Goal: Contribute content

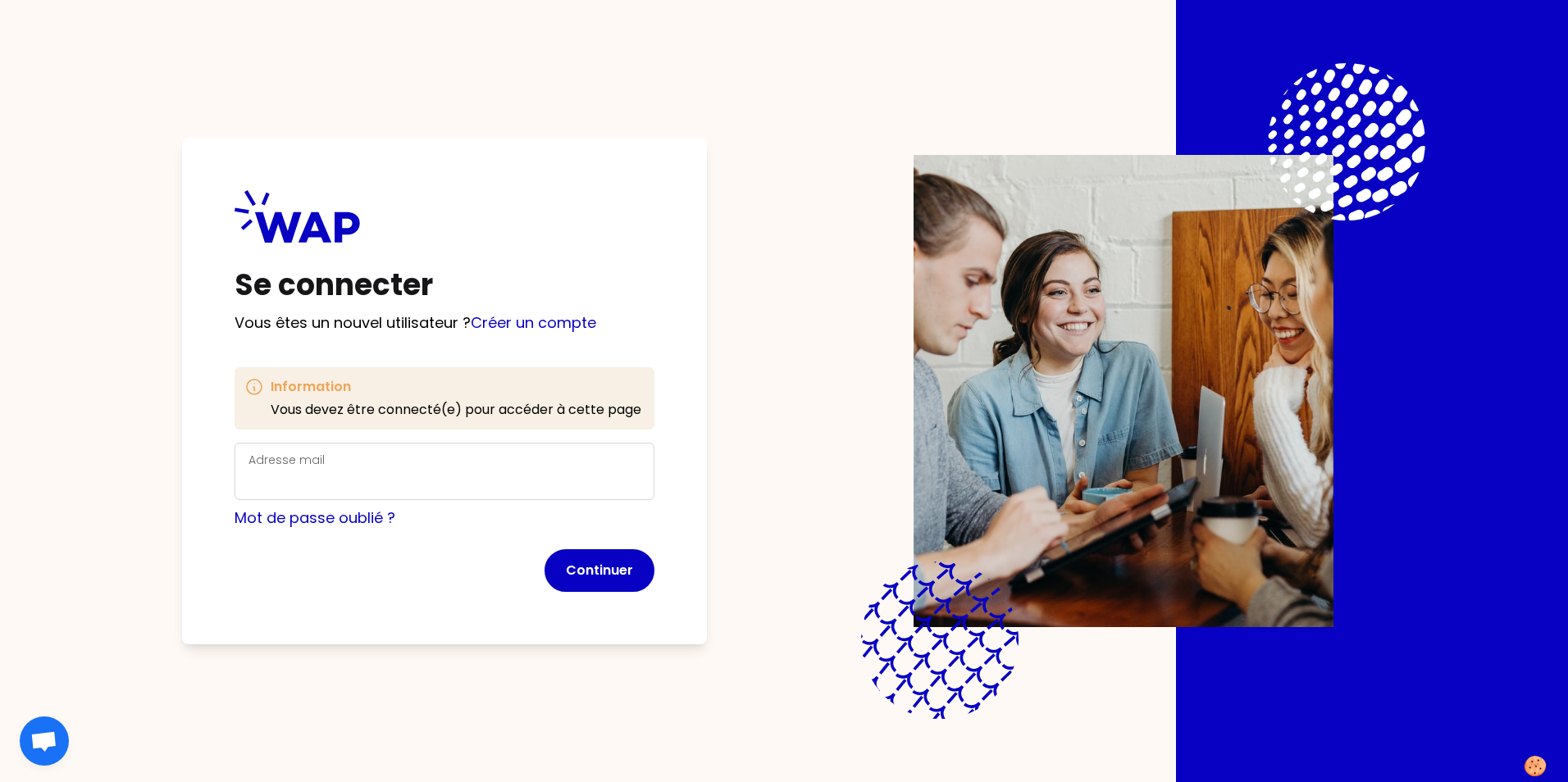
click at [323, 459] on div "Adresse mail" at bounding box center [445, 472] width 392 height 43
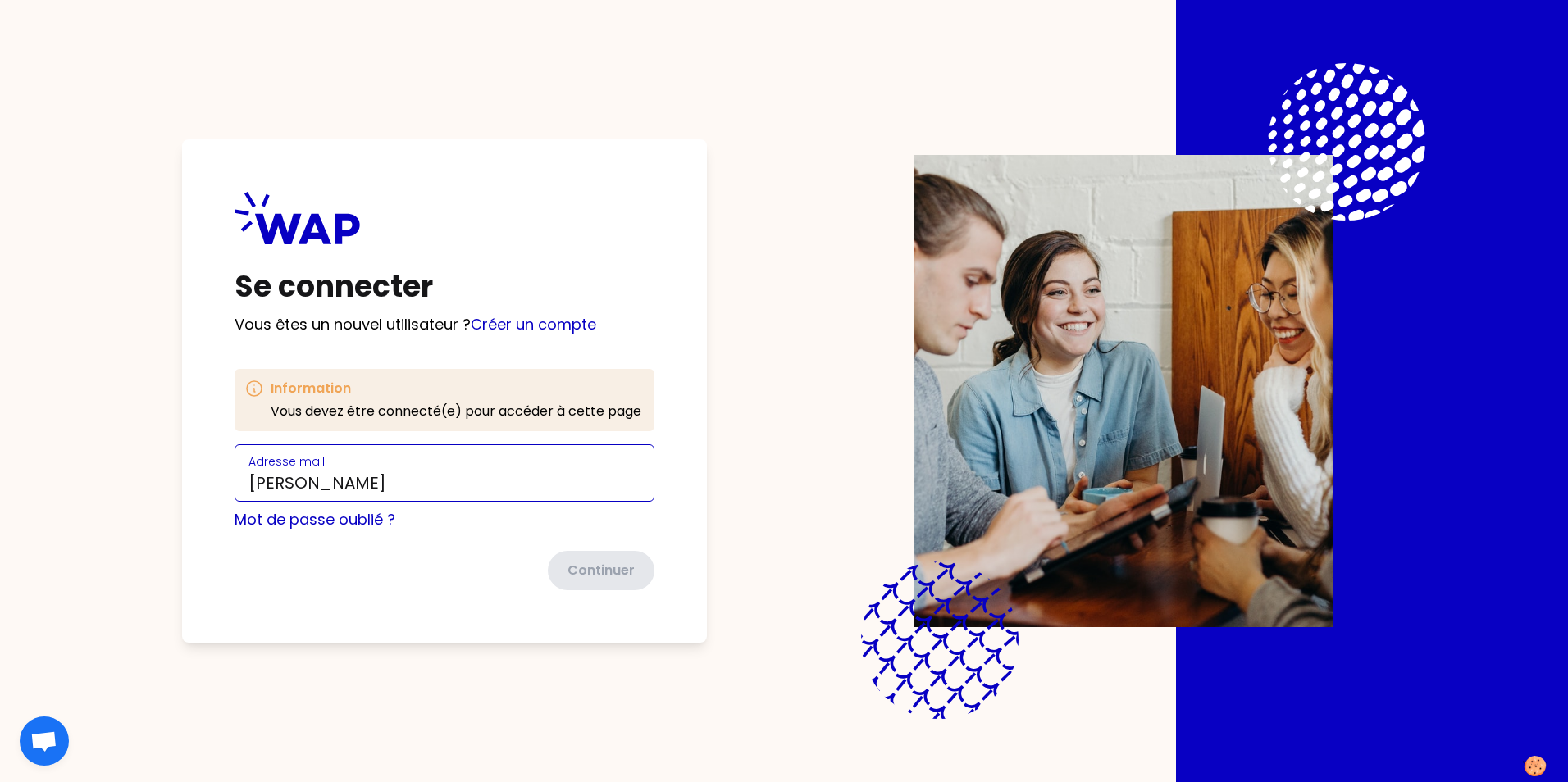
type input "[PERSON_NAME][EMAIL_ADDRESS][DOMAIN_NAME]"
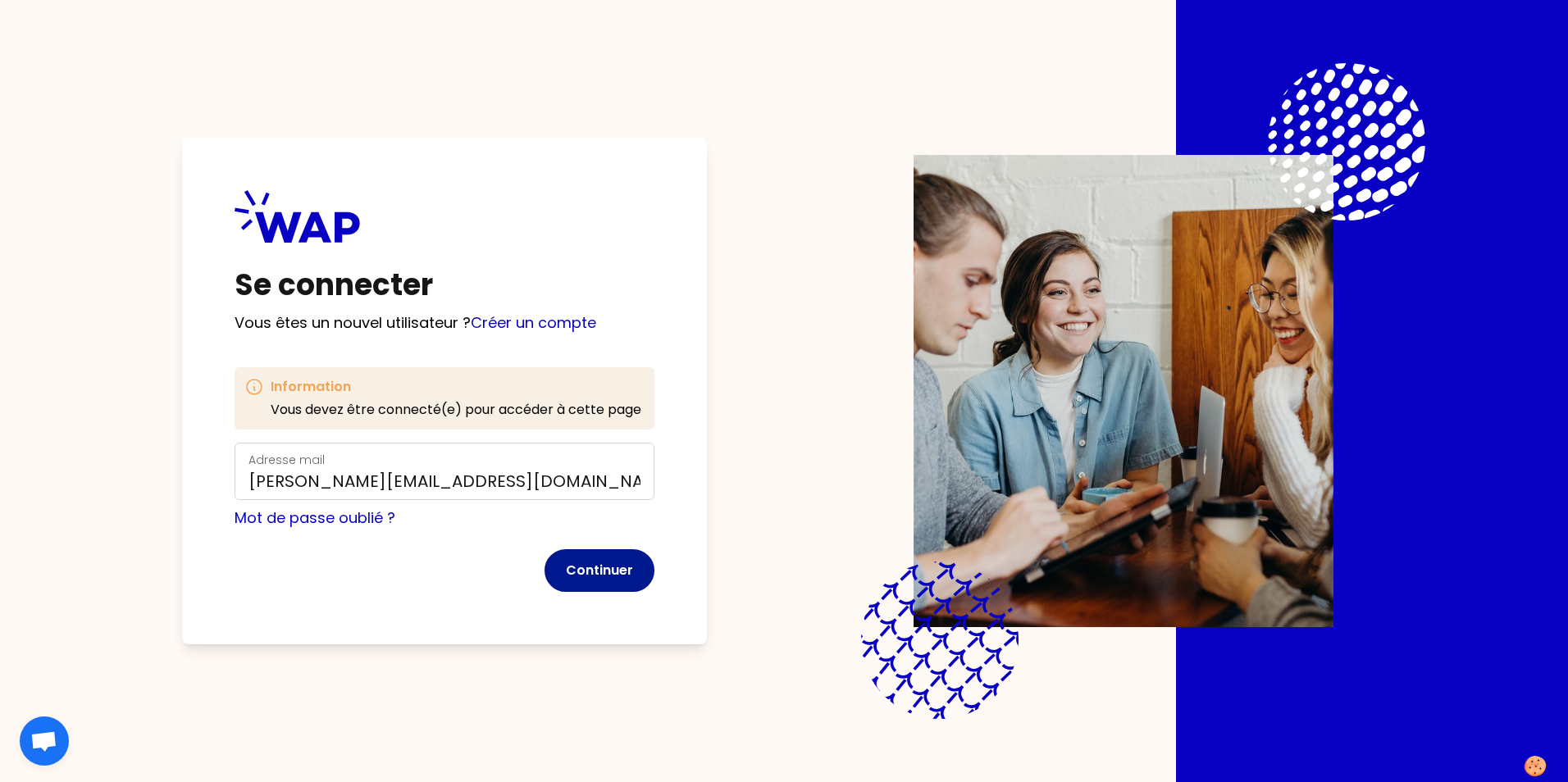
click at [616, 574] on button "Continuer" at bounding box center [599, 570] width 110 height 43
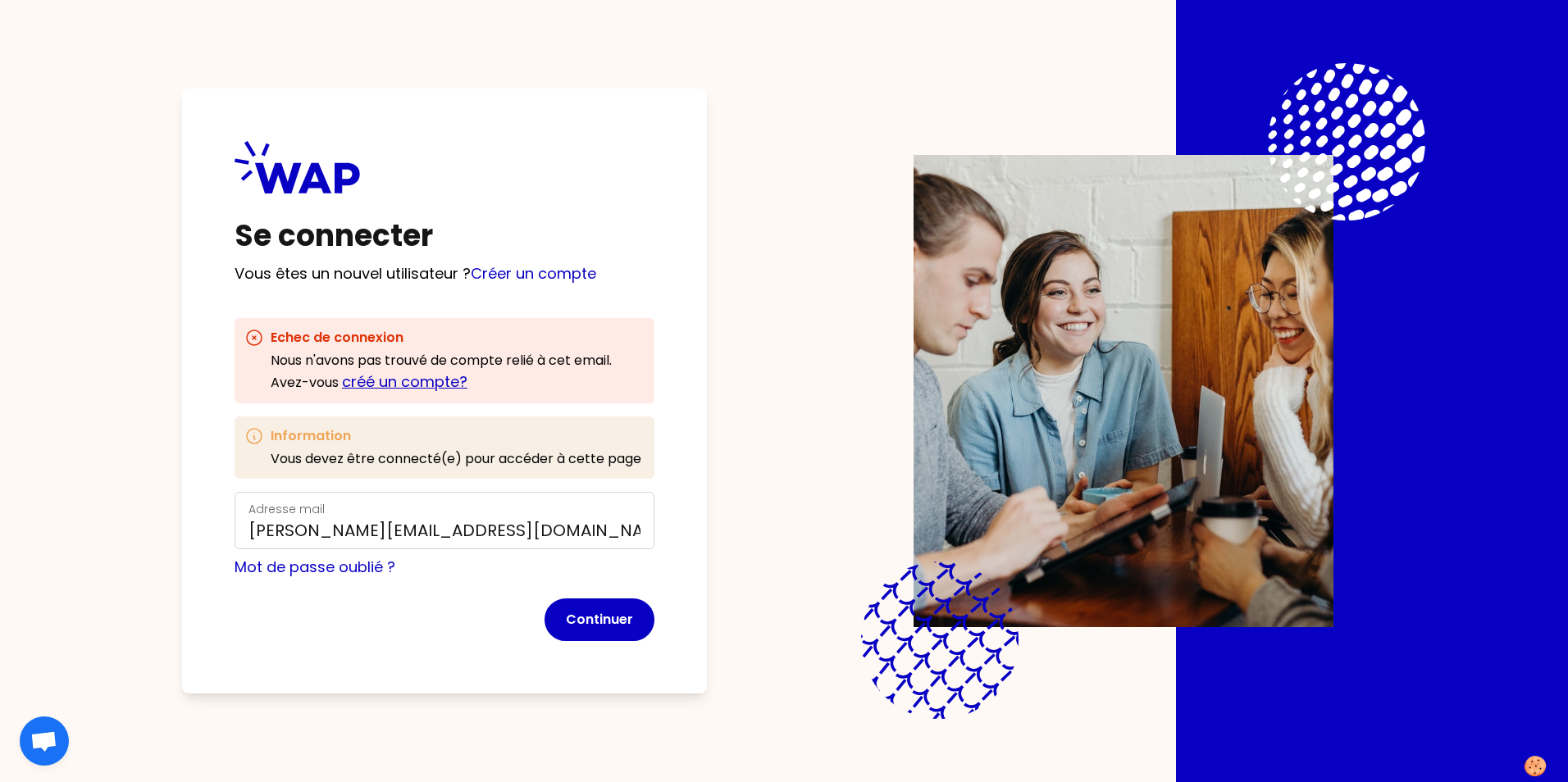
click at [413, 382] on link "créé un compte?" at bounding box center [405, 381] width 126 height 20
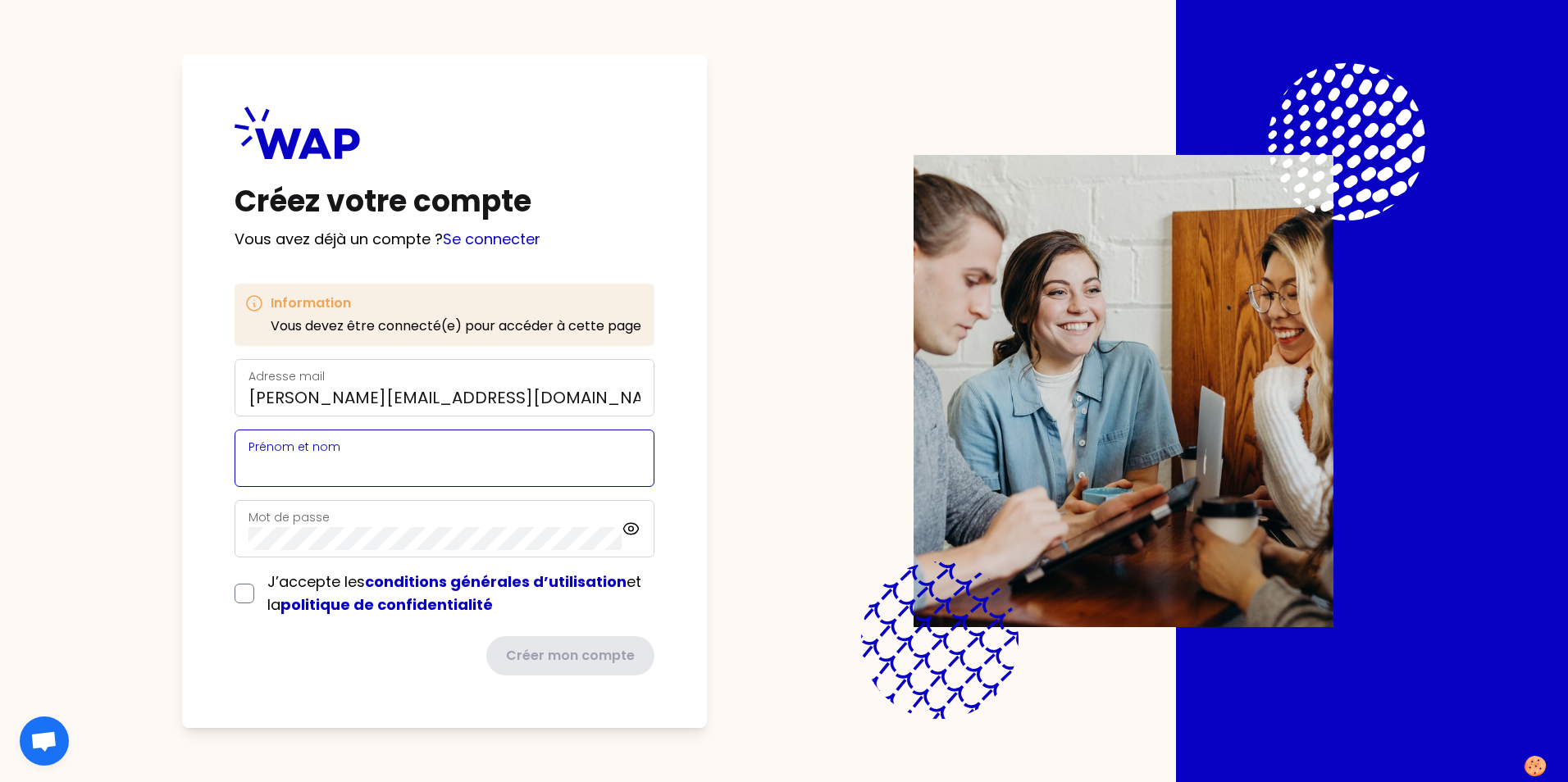
click at [295, 470] on input "Prénom et nom" at bounding box center [445, 469] width 392 height 23
type input "[PERSON_NAME]"
click at [630, 526] on icon at bounding box center [631, 529] width 19 height 19
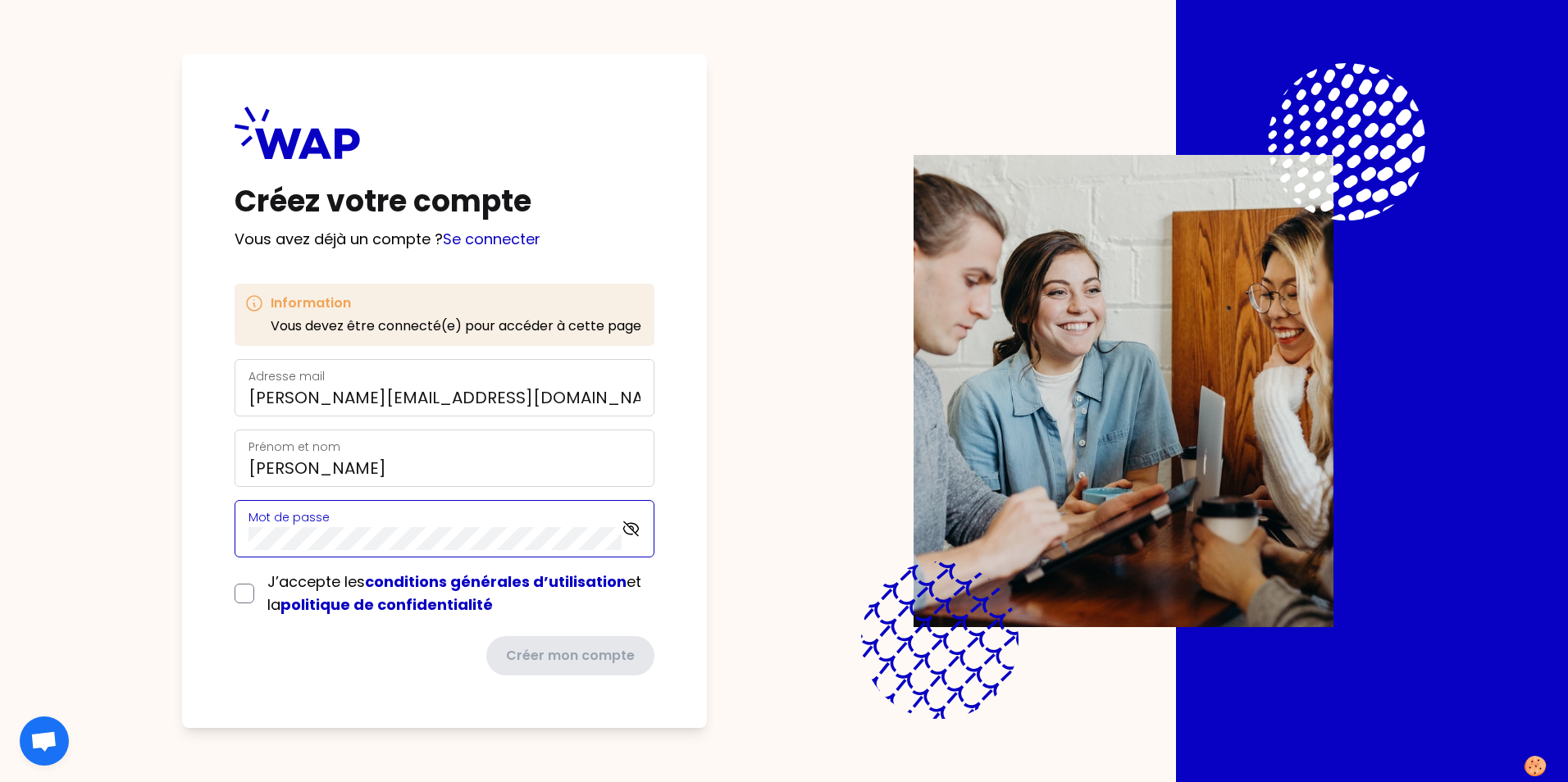
click at [199, 541] on div "Créez votre compte Vous avez déjà un compte ? Se connecter Information Vous dev…" at bounding box center [444, 391] width 525 height 674
drag, startPoint x: 241, startPoint y: 594, endPoint x: 242, endPoint y: 614, distance: 20.0
click at [241, 594] on input "checkbox" at bounding box center [245, 594] width 19 height 19
checkbox input "true"
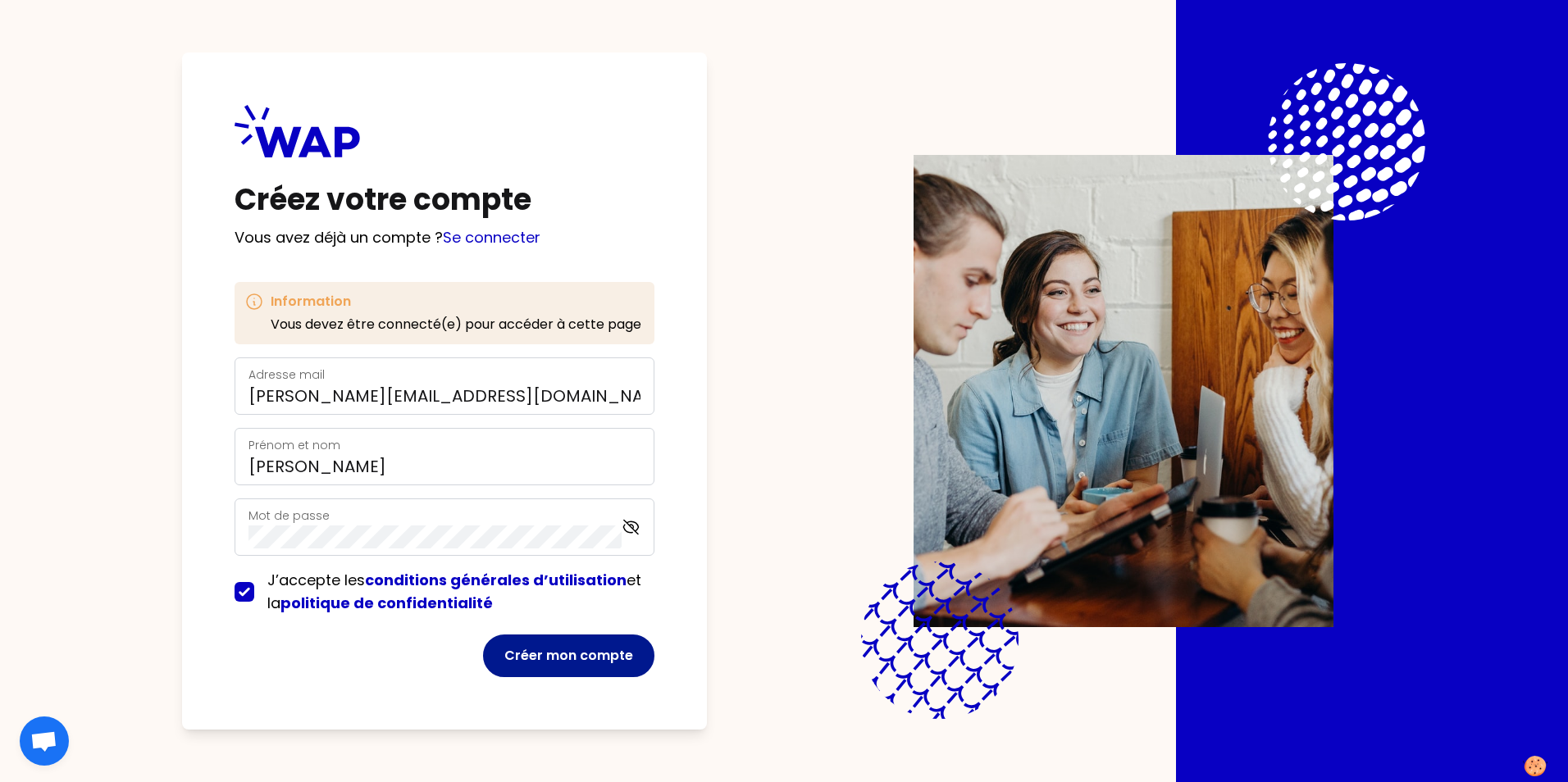
click at [587, 650] on button "Créer mon compte" at bounding box center [568, 656] width 171 height 43
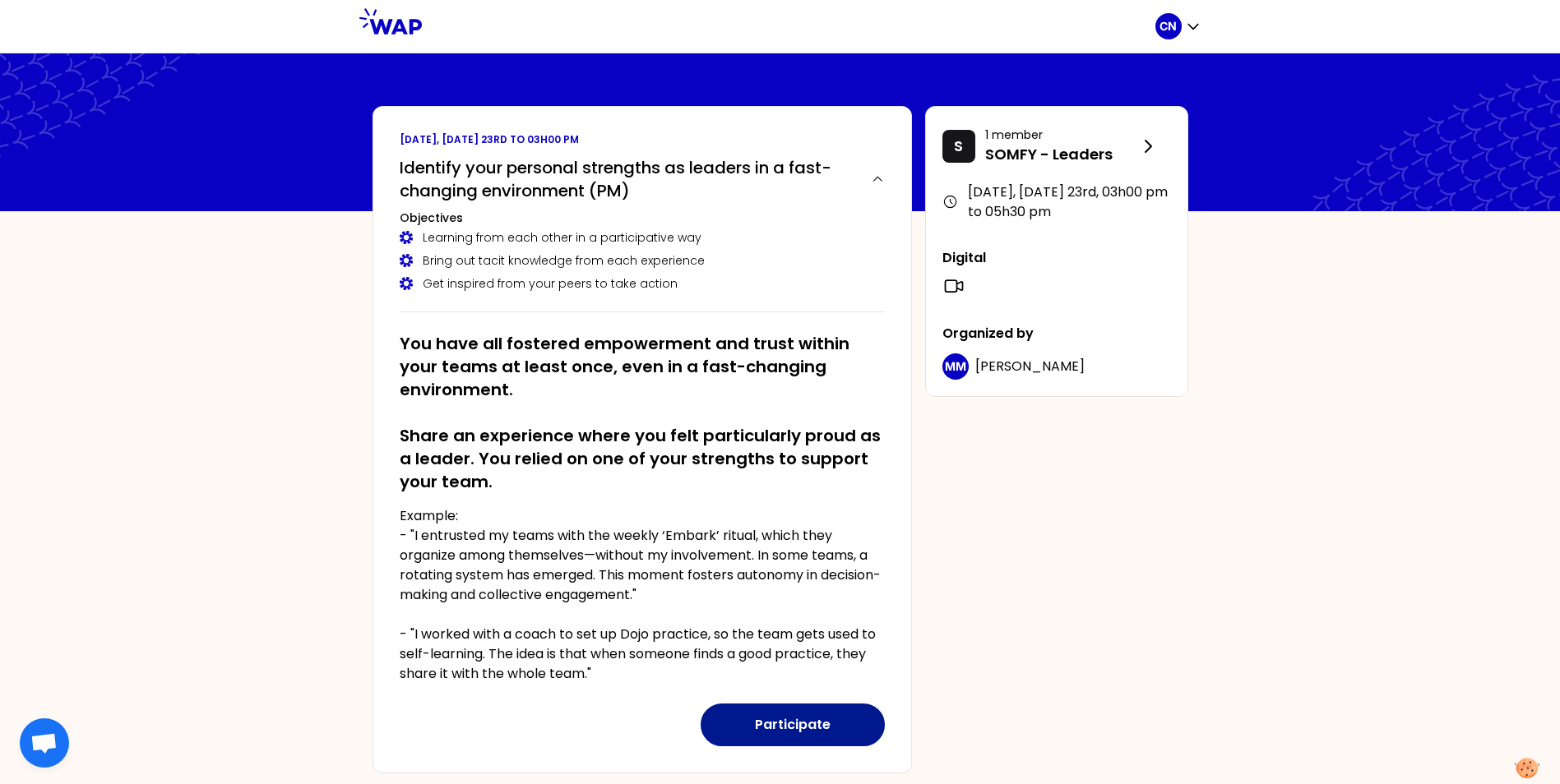
click at [807, 723] on button "Participate" at bounding box center [793, 725] width 184 height 43
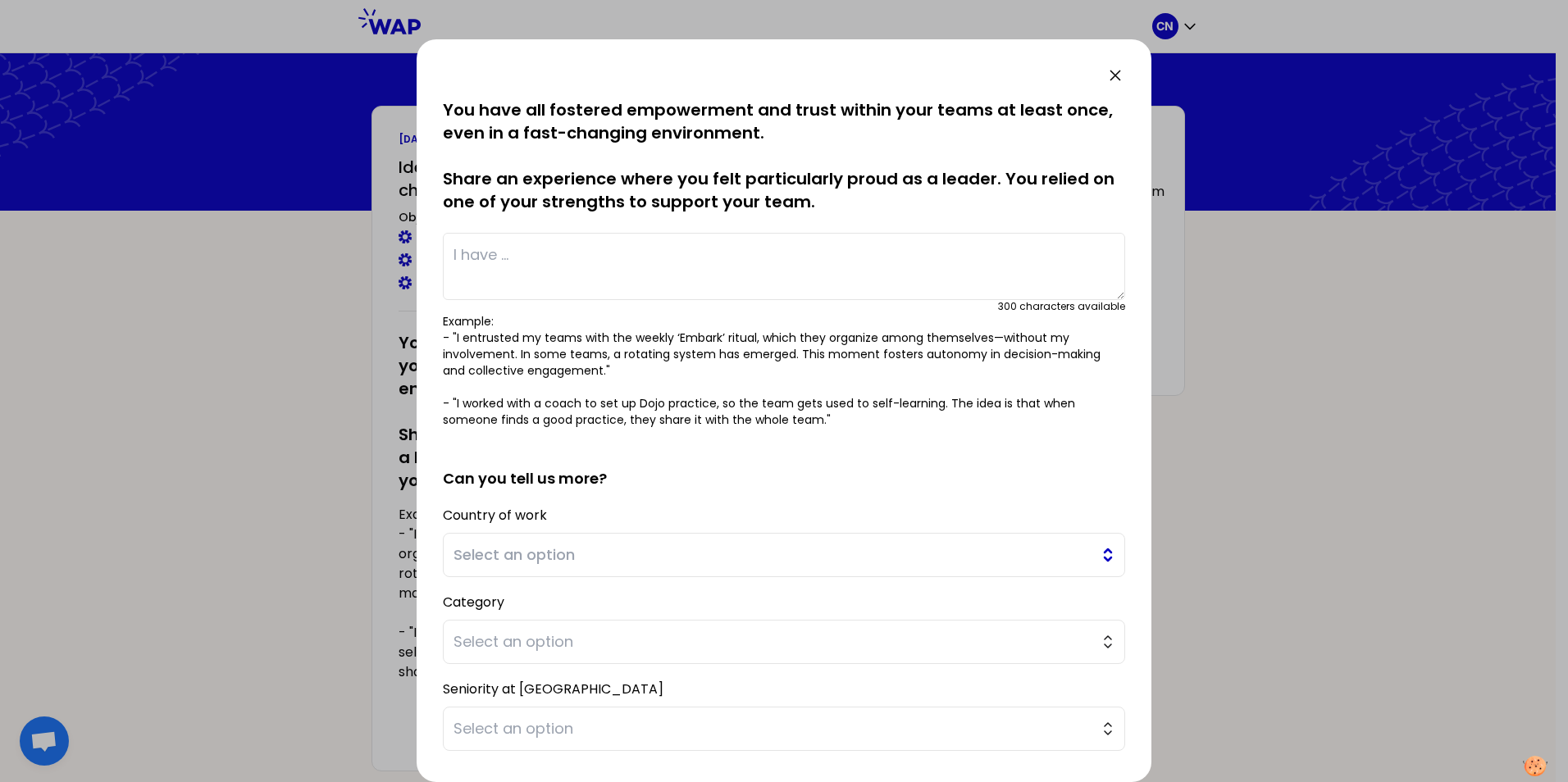
click at [512, 554] on span "Select an option" at bounding box center [772, 555] width 638 height 23
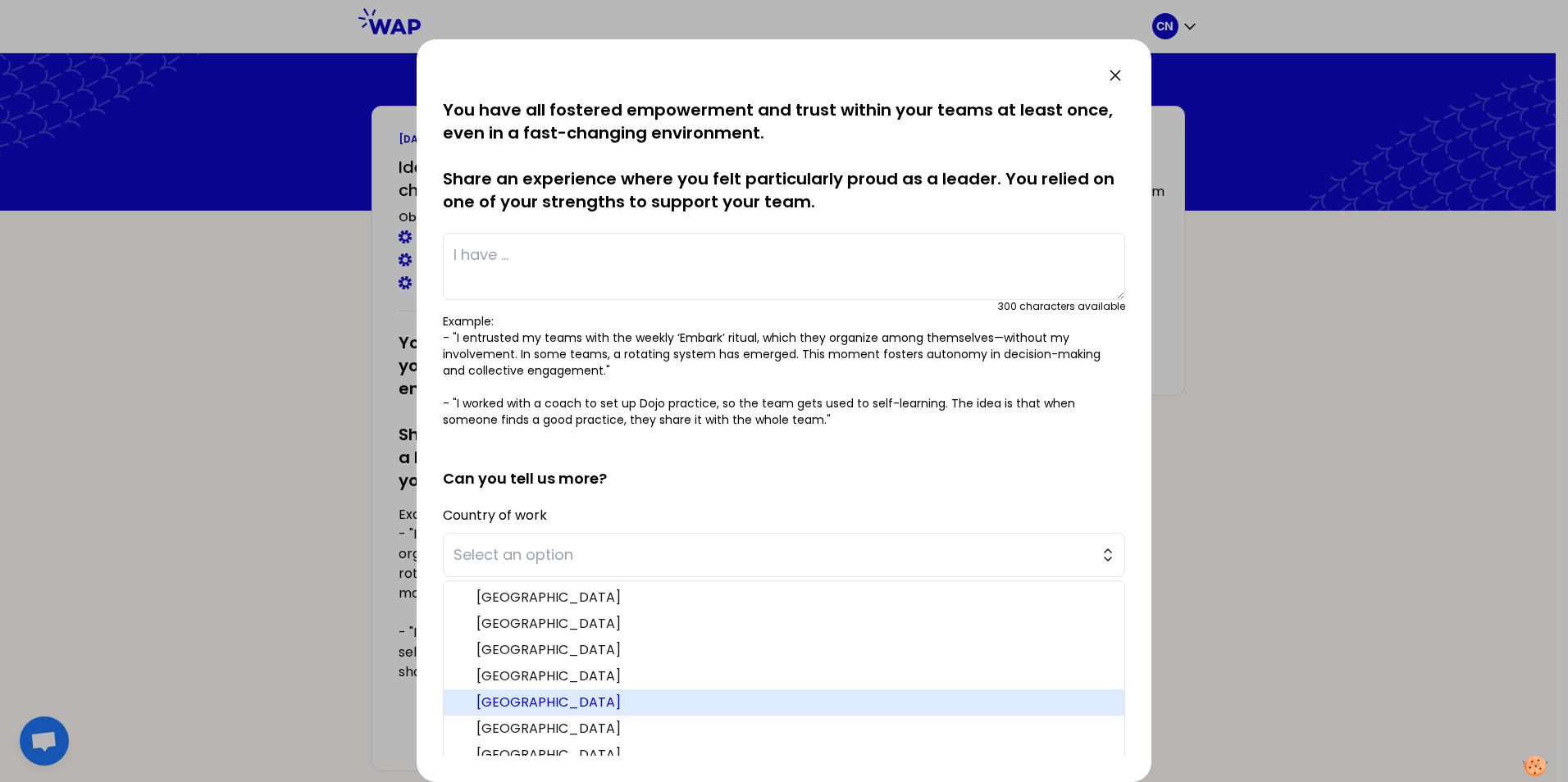
scroll to position [82, 0]
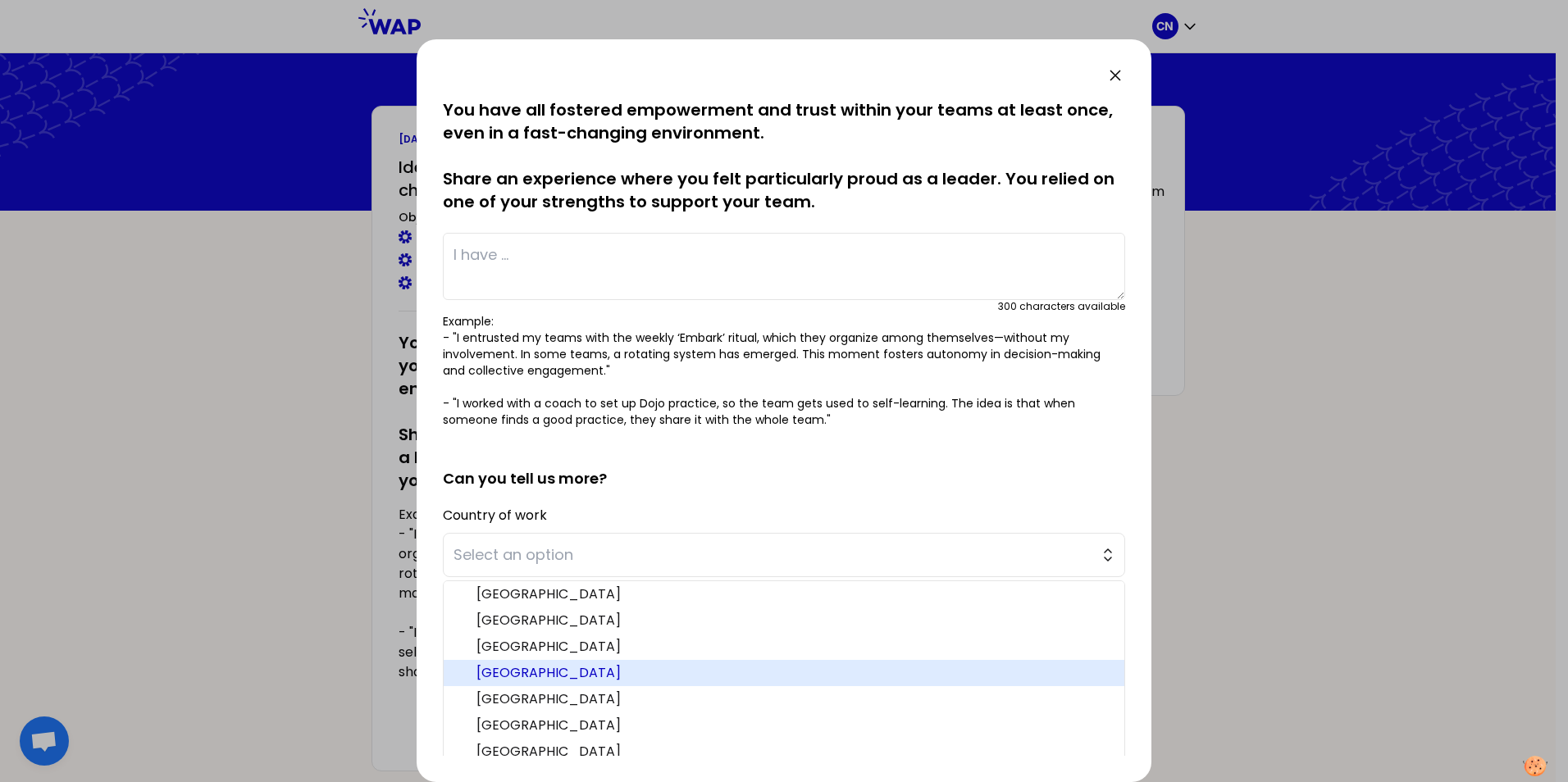
click at [518, 672] on span "[GEOGRAPHIC_DATA]" at bounding box center [794, 673] width 635 height 19
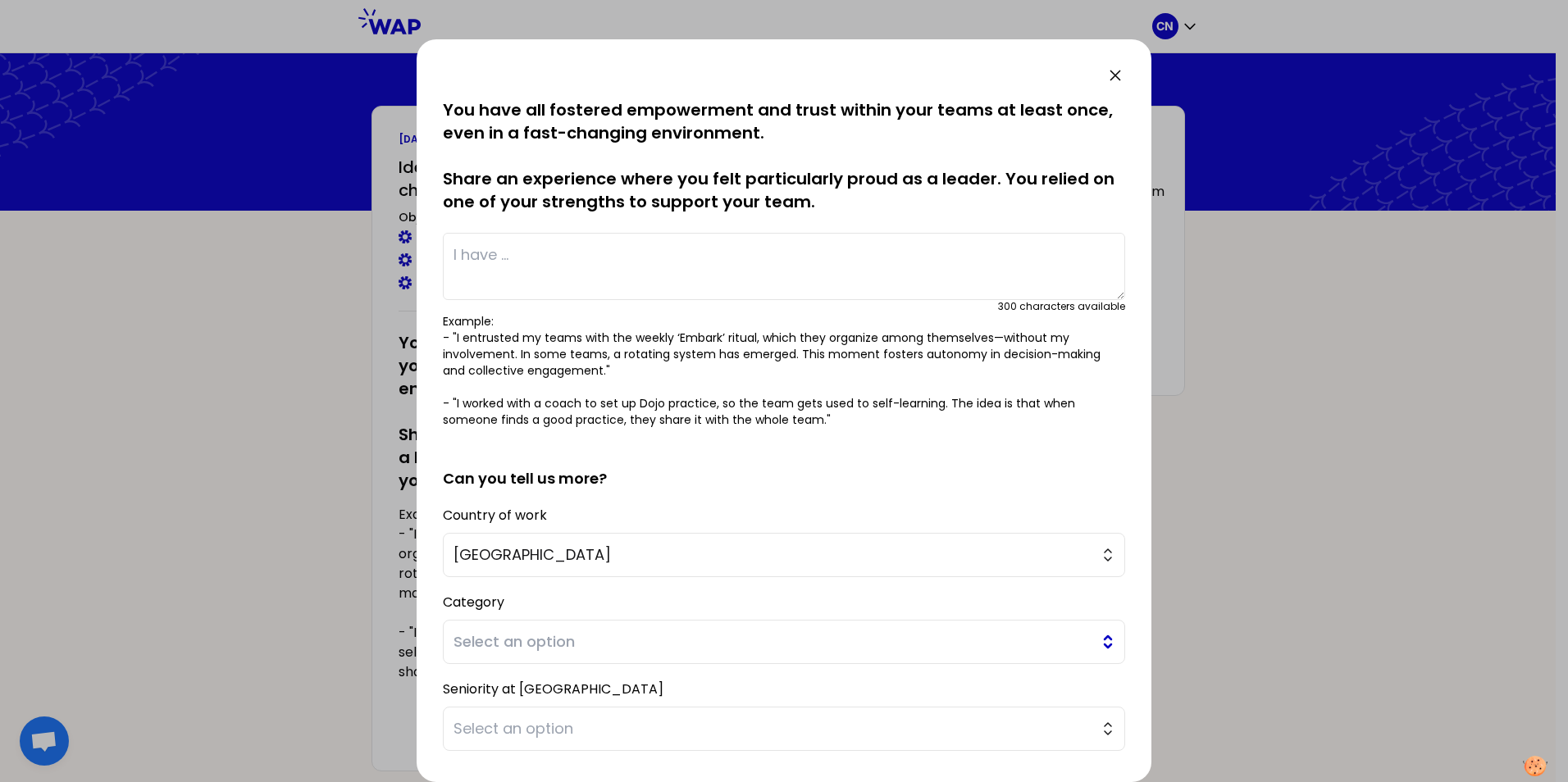
click at [521, 637] on span "Select an option" at bounding box center [772, 642] width 638 height 23
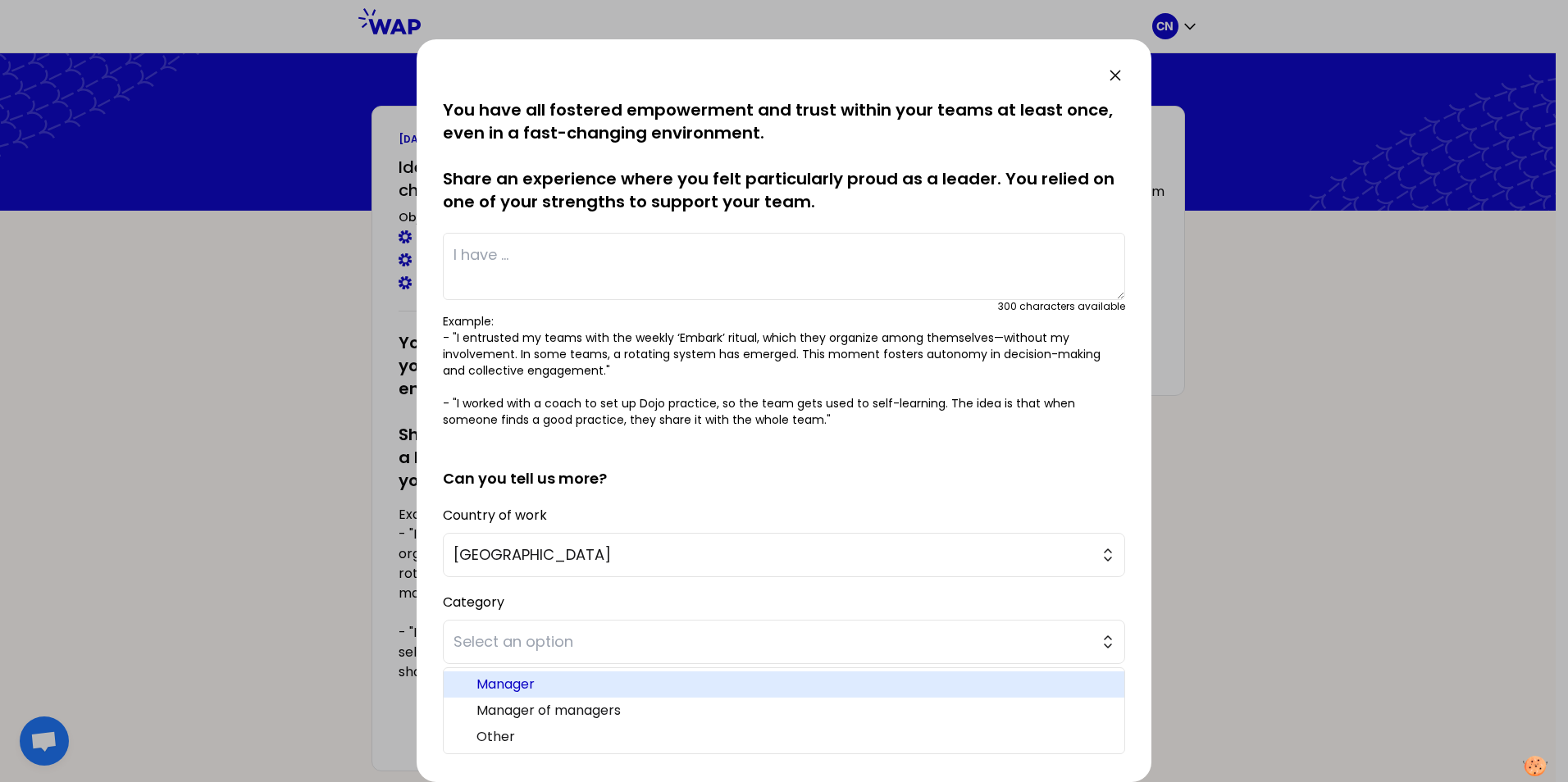
click at [518, 681] on span "Manager" at bounding box center [794, 684] width 635 height 19
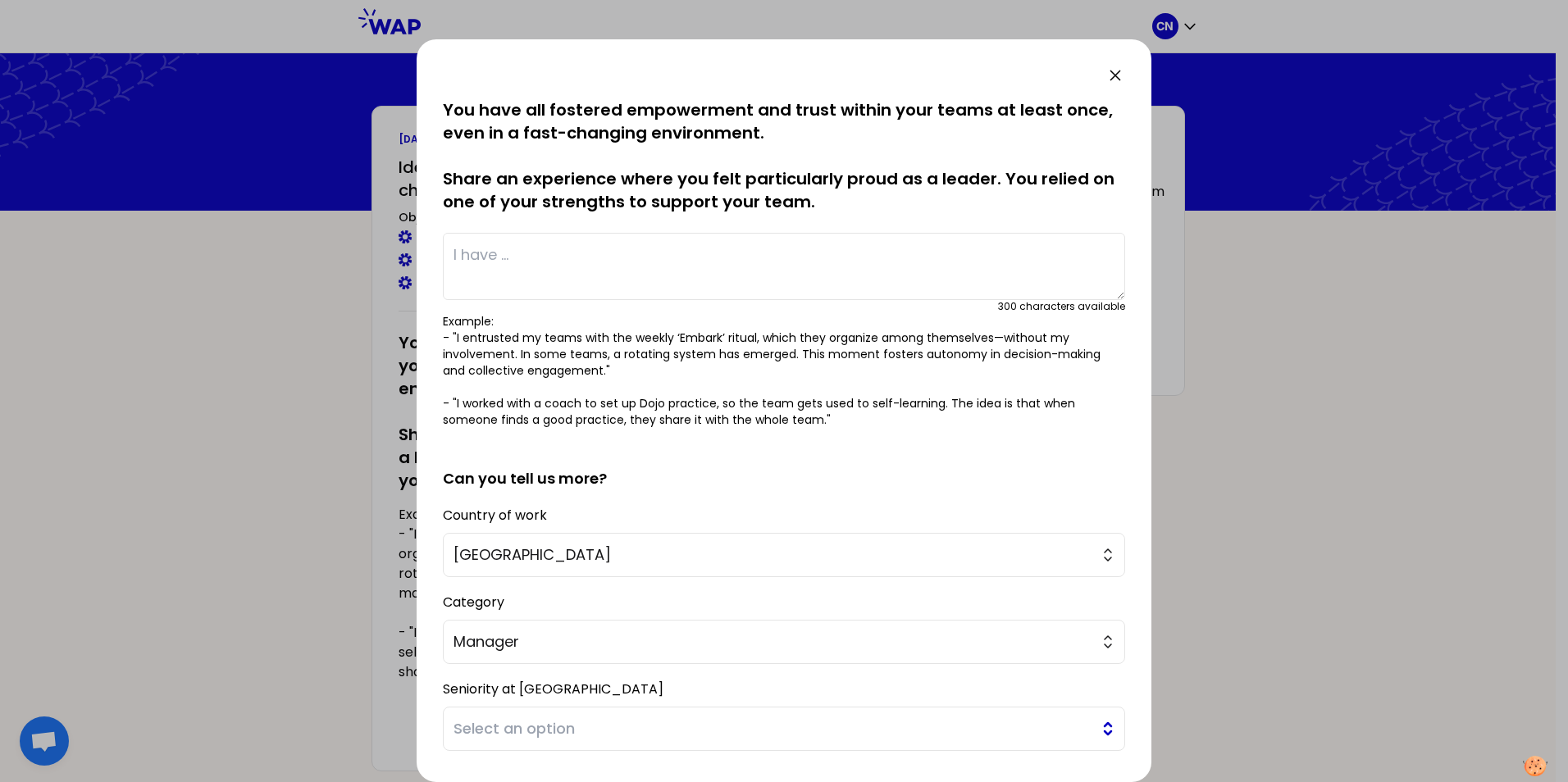
click at [546, 730] on span "Select an option" at bounding box center [772, 729] width 638 height 23
click at [573, 728] on span "Select an option" at bounding box center [772, 729] width 638 height 23
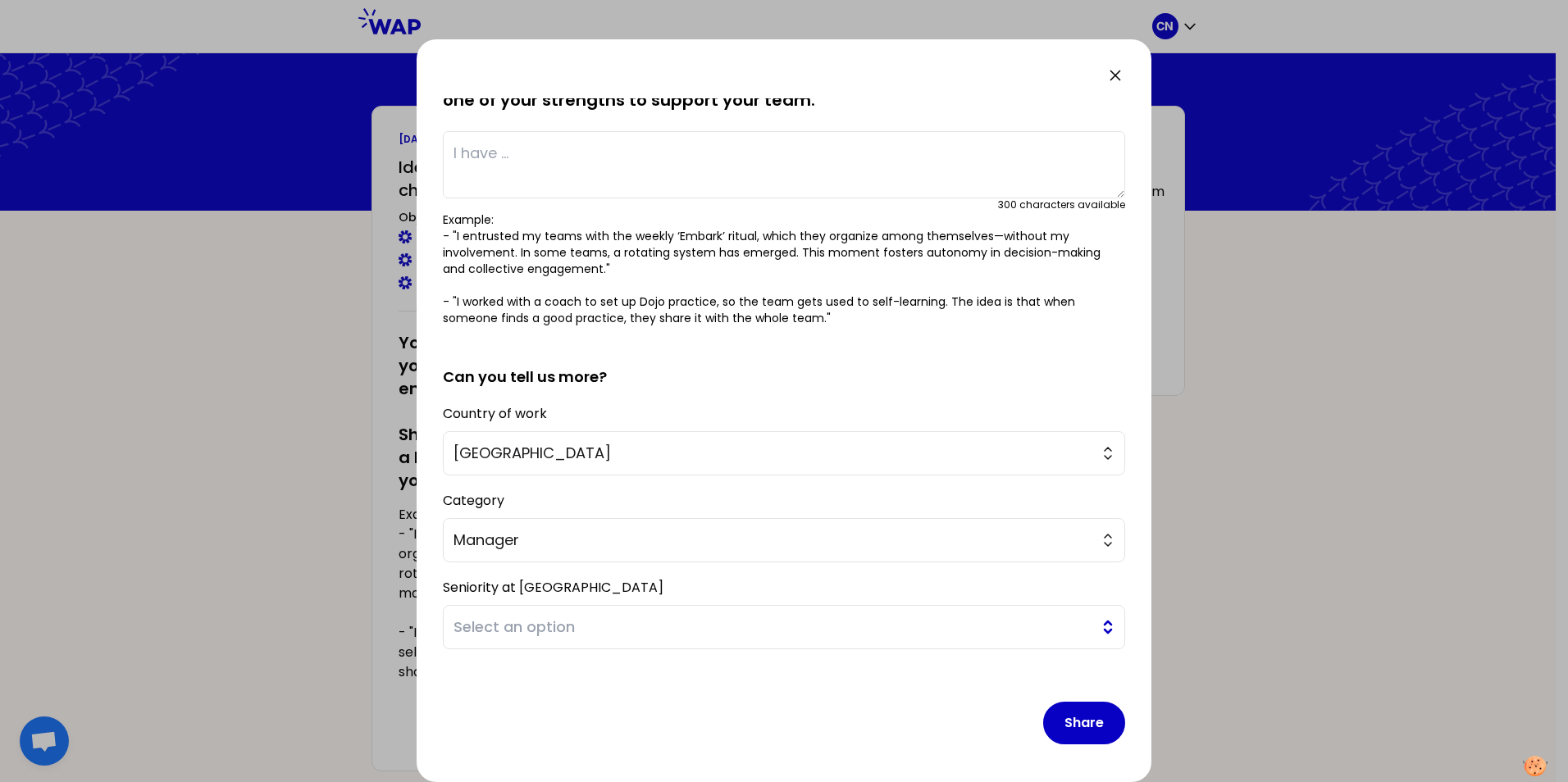
scroll to position [103, 0]
click at [1089, 626] on button "Select an option" at bounding box center [784, 625] width 682 height 44
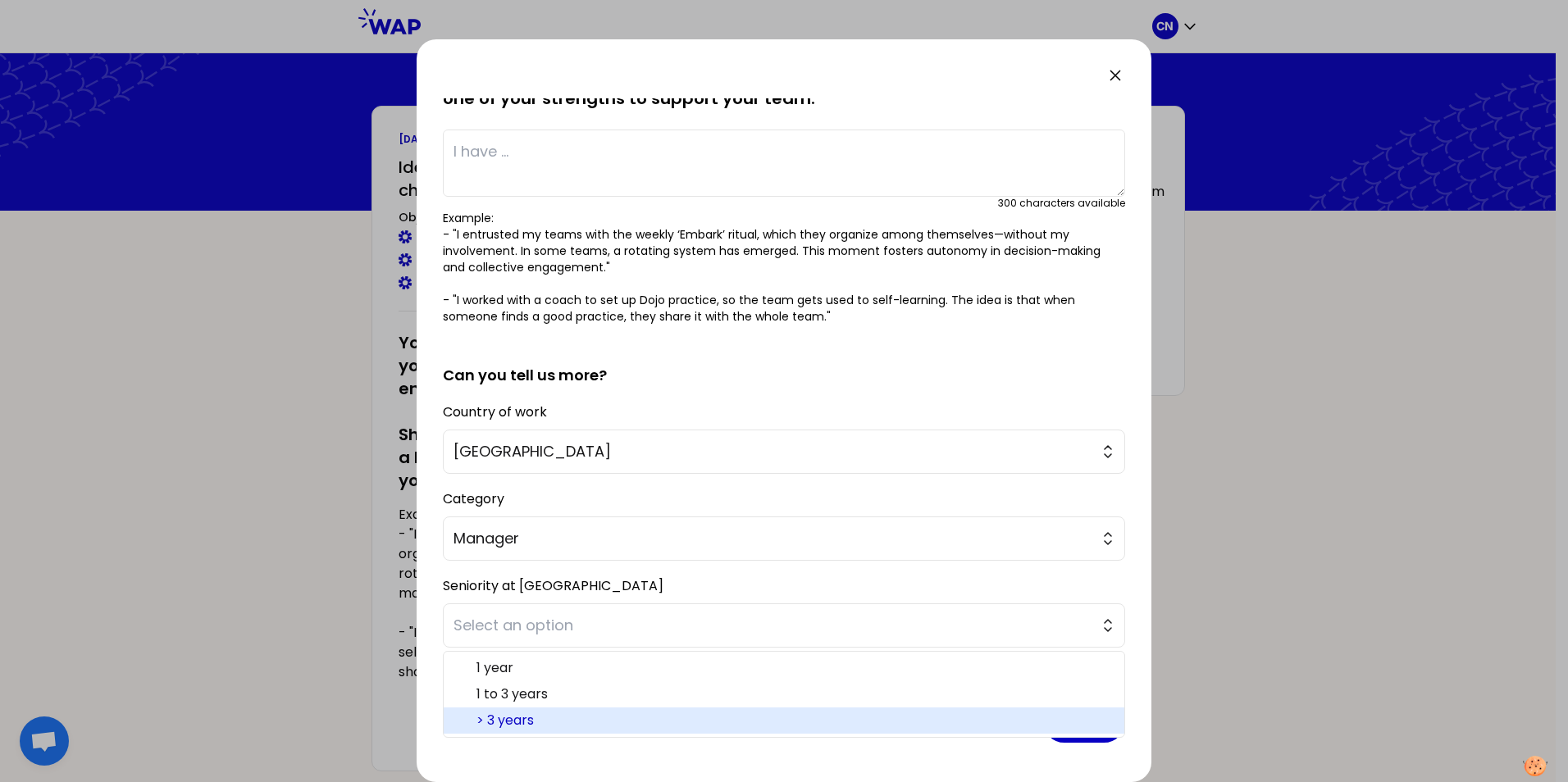
click at [504, 722] on span "> 3 years" at bounding box center [794, 721] width 635 height 19
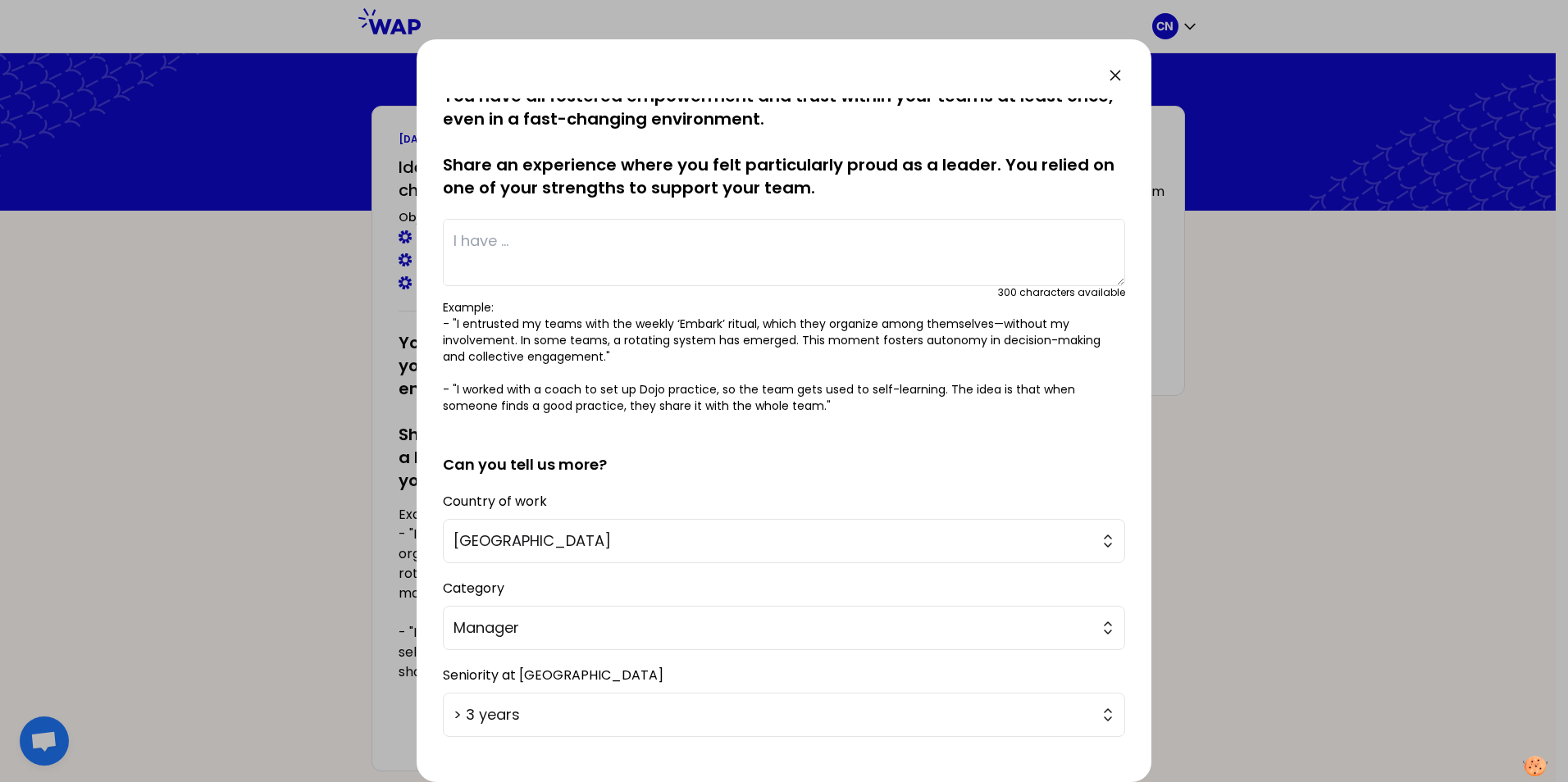
scroll to position [0, 0]
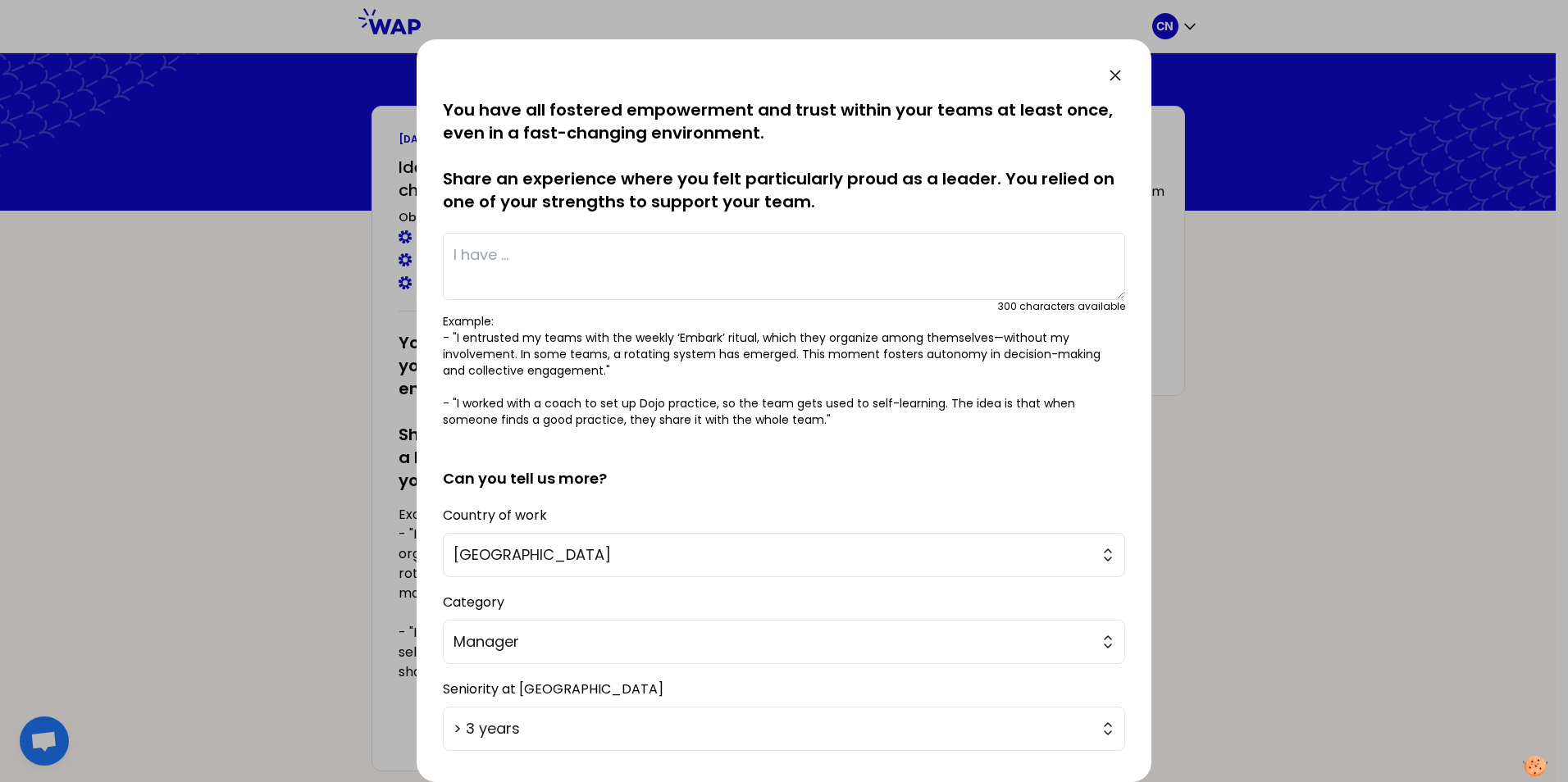
click at [476, 247] on textarea at bounding box center [784, 267] width 682 height 68
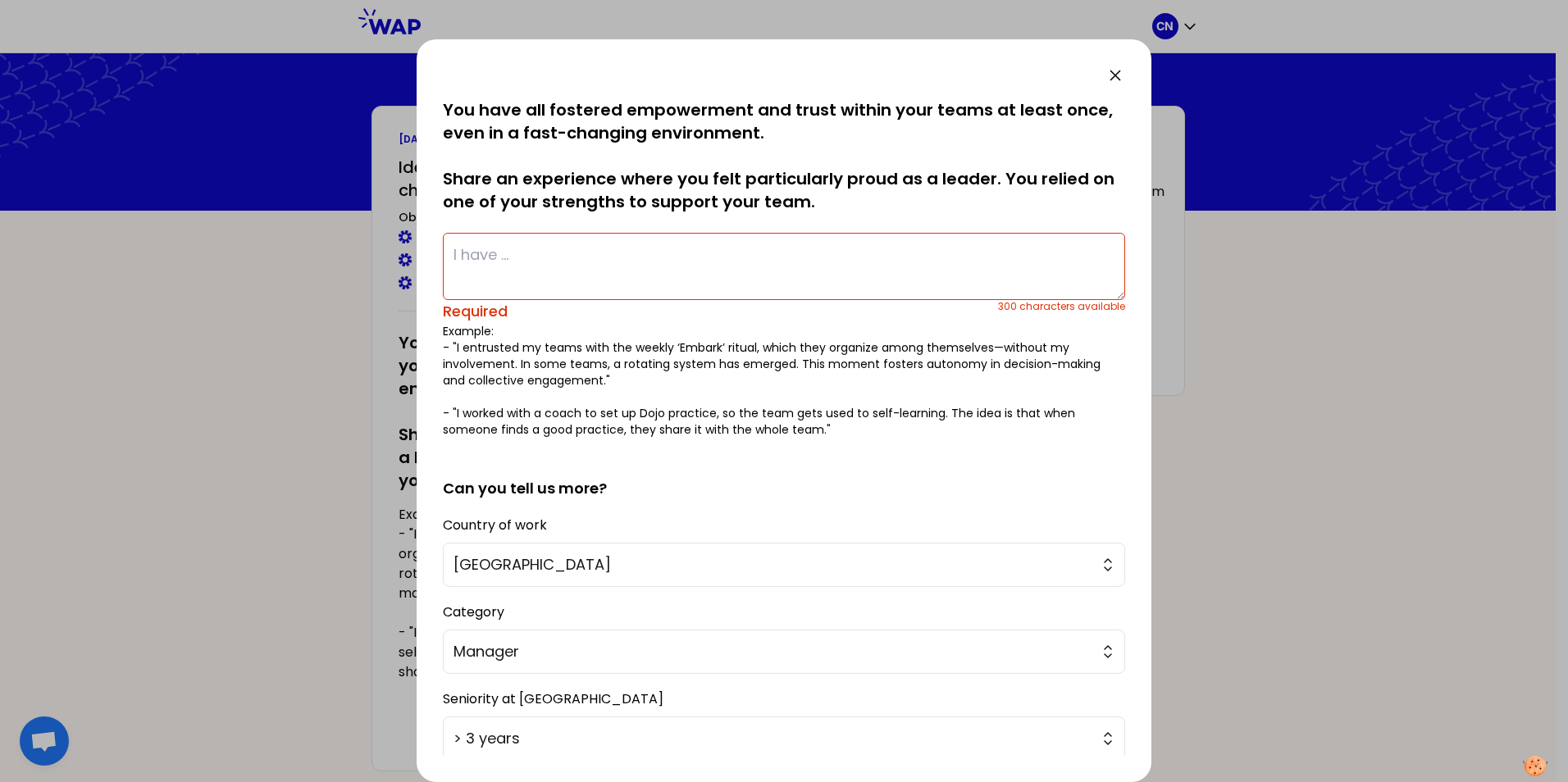
click at [509, 258] on textarea at bounding box center [784, 267] width 682 height 68
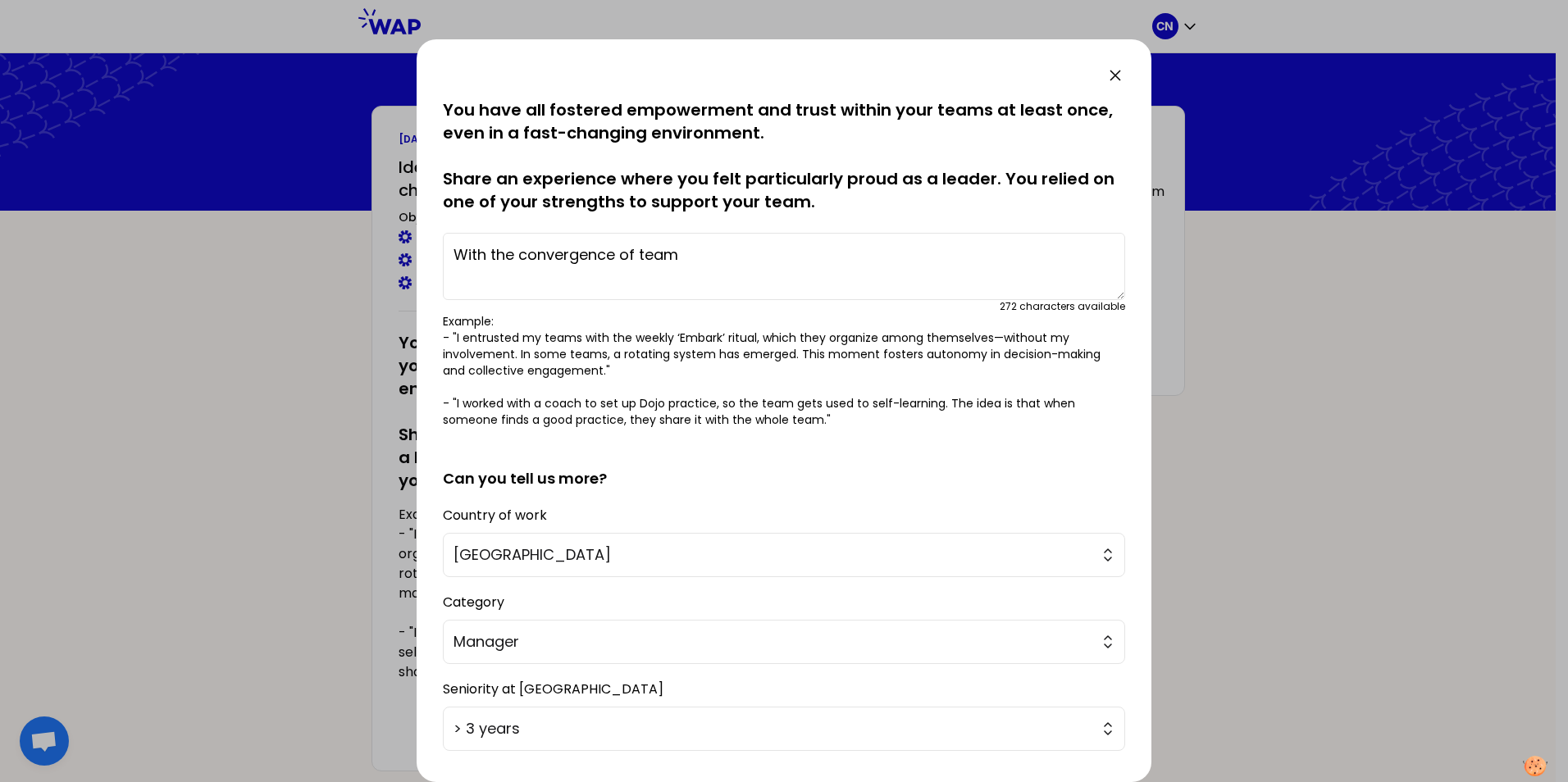
click at [711, 251] on textarea "With the convergence of team" at bounding box center [784, 267] width 682 height 68
click at [653, 255] on textarea "With the convergence of" at bounding box center [784, 267] width 682 height 68
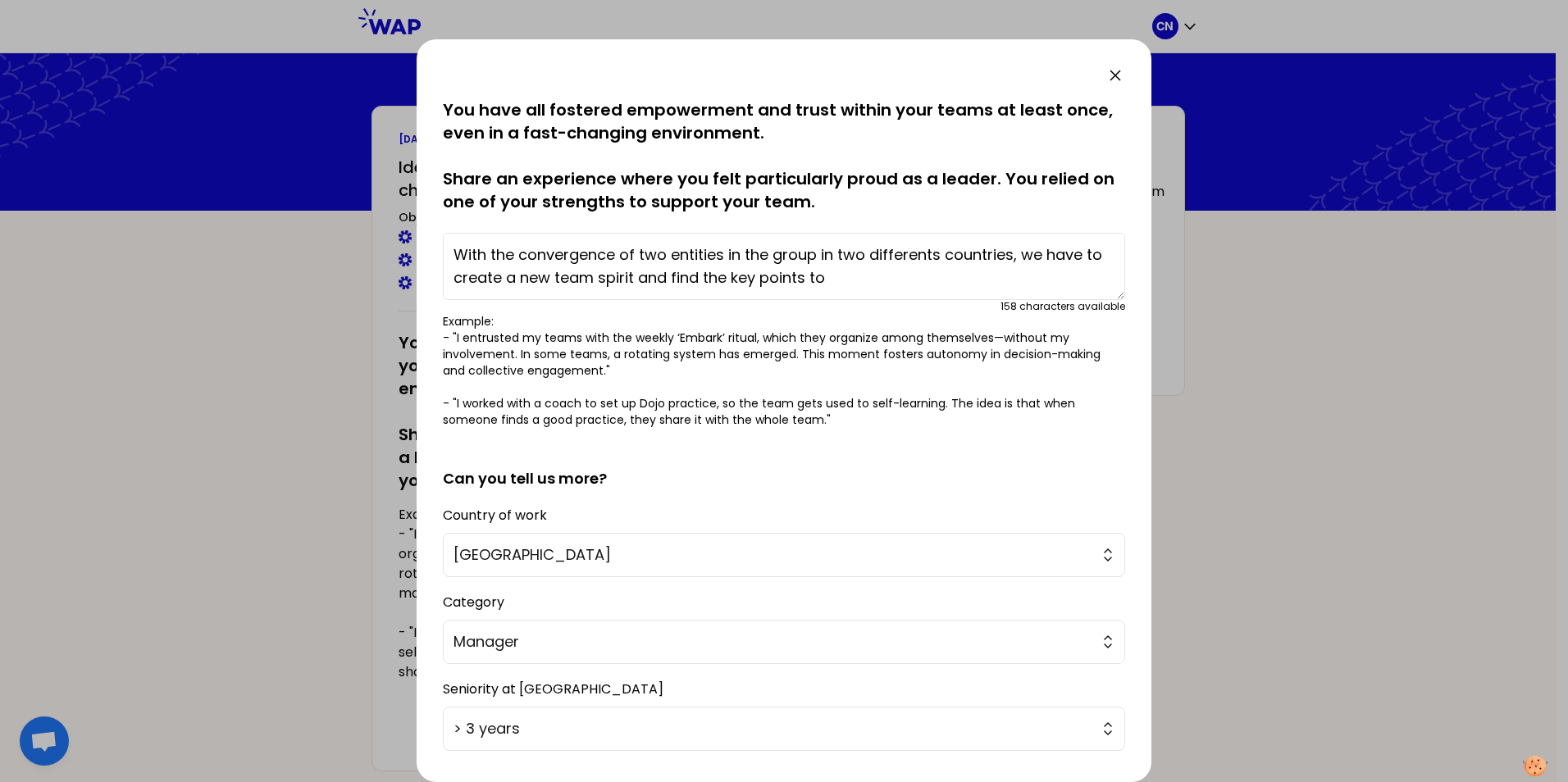
click at [833, 281] on textarea "With the convergence of two entities in the group in two differents countries, …" at bounding box center [784, 267] width 682 height 68
drag, startPoint x: 1064, startPoint y: 282, endPoint x: 411, endPoint y: 254, distance: 653.6
click at [411, 254] on div "saved You have all fostered empowerment and trust within your teams at least on…" at bounding box center [784, 391] width 1568 height 782
click at [1065, 278] on textarea "With the convergence of two entities in the group in two differents countries, …" at bounding box center [784, 267] width 682 height 68
drag, startPoint x: 890, startPoint y: 289, endPoint x: 411, endPoint y: 203, distance: 486.7
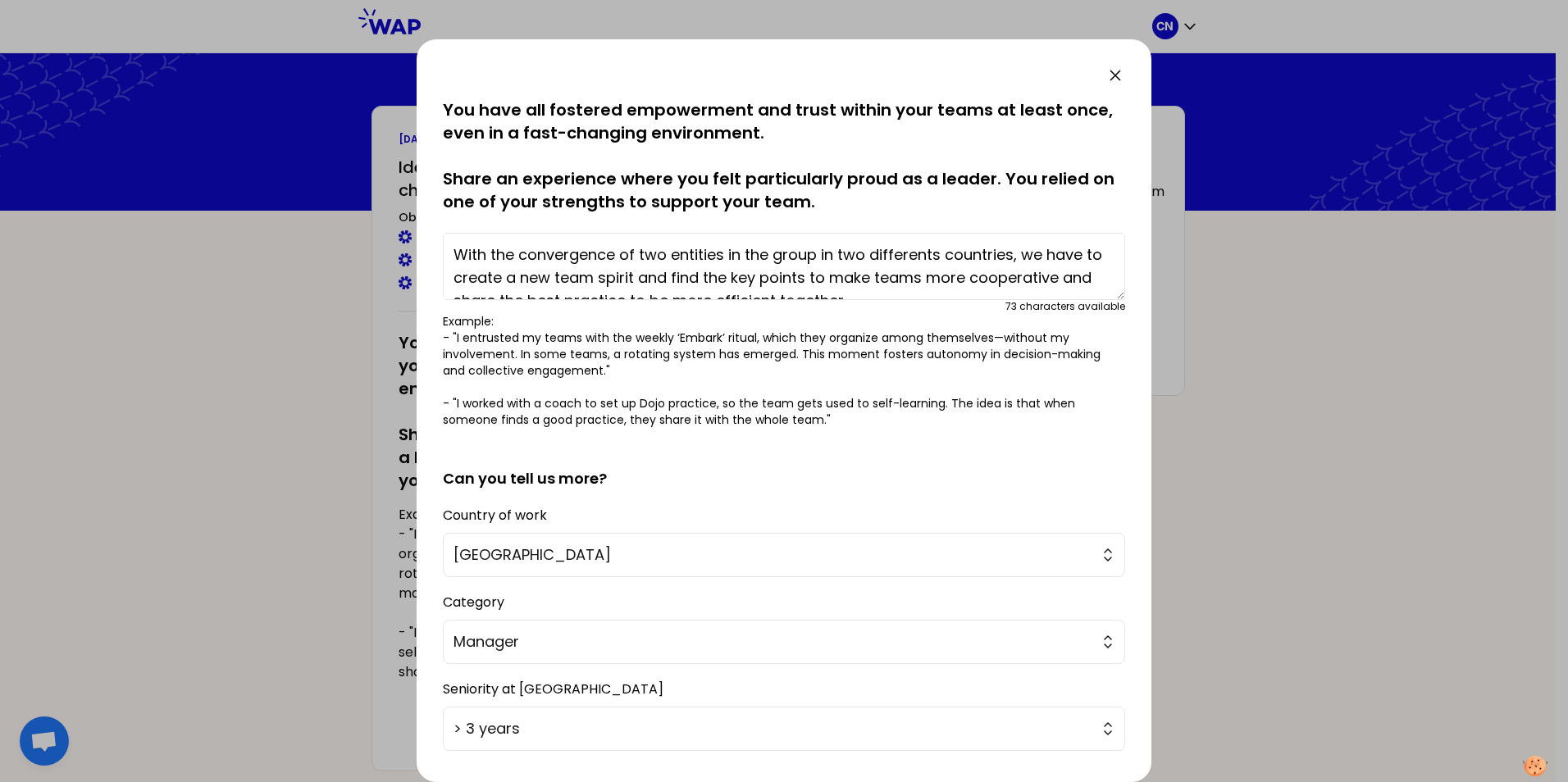
click at [411, 203] on div "saved You have all fostered empowerment and trust within your teams at least on…" at bounding box center [784, 391] width 1568 height 782
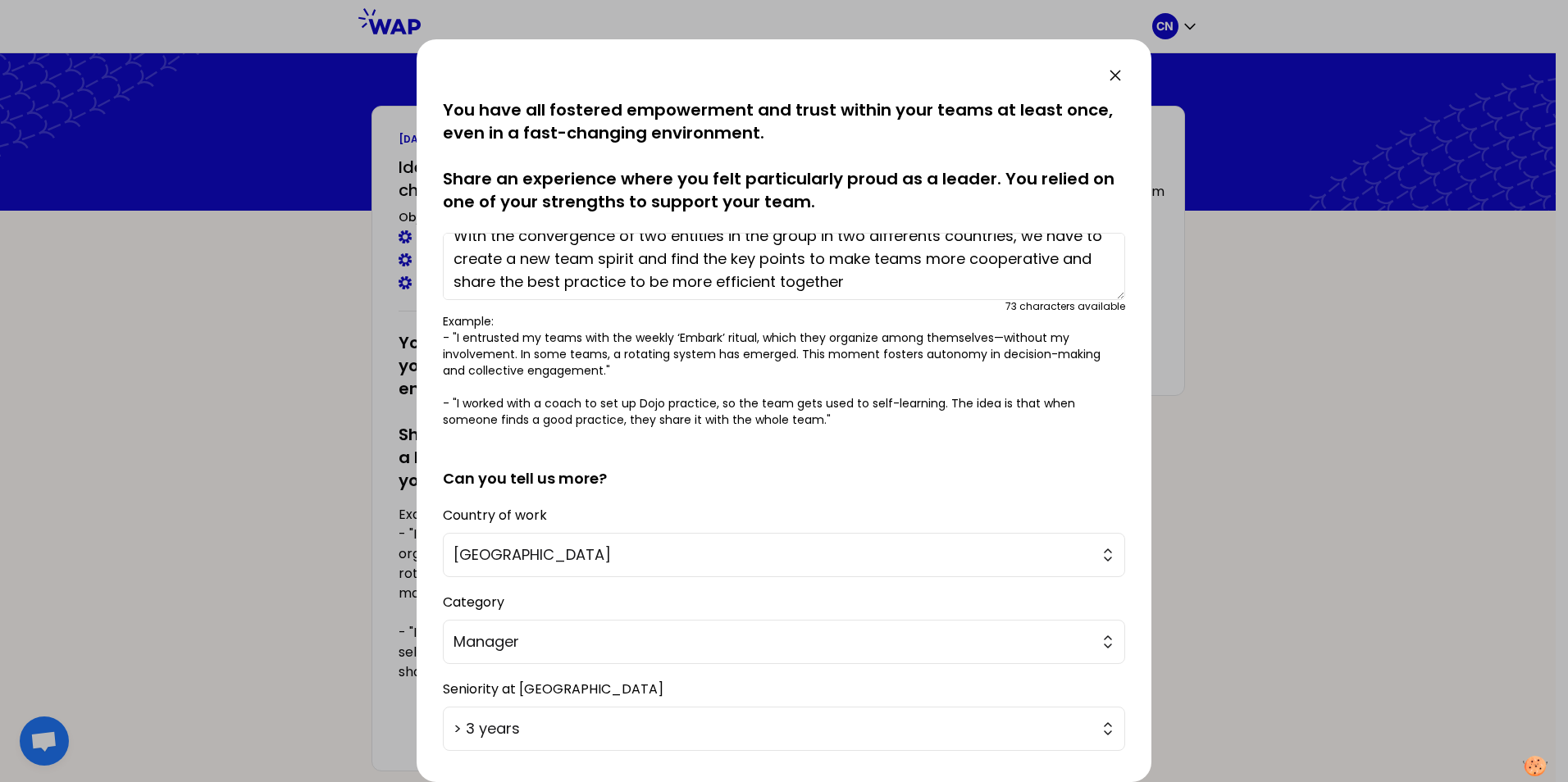
scroll to position [23, 0]
click at [889, 279] on textarea "With the convergence of two entities in the group in two differents countries, …" at bounding box center [784, 267] width 682 height 68
click at [901, 280] on textarea "With the convergence of two entities in the group in two differents countries, …" at bounding box center [784, 267] width 682 height 68
click at [993, 267] on textarea "With the convergence of two entities in the group in two differents countries, …" at bounding box center [784, 267] width 682 height 68
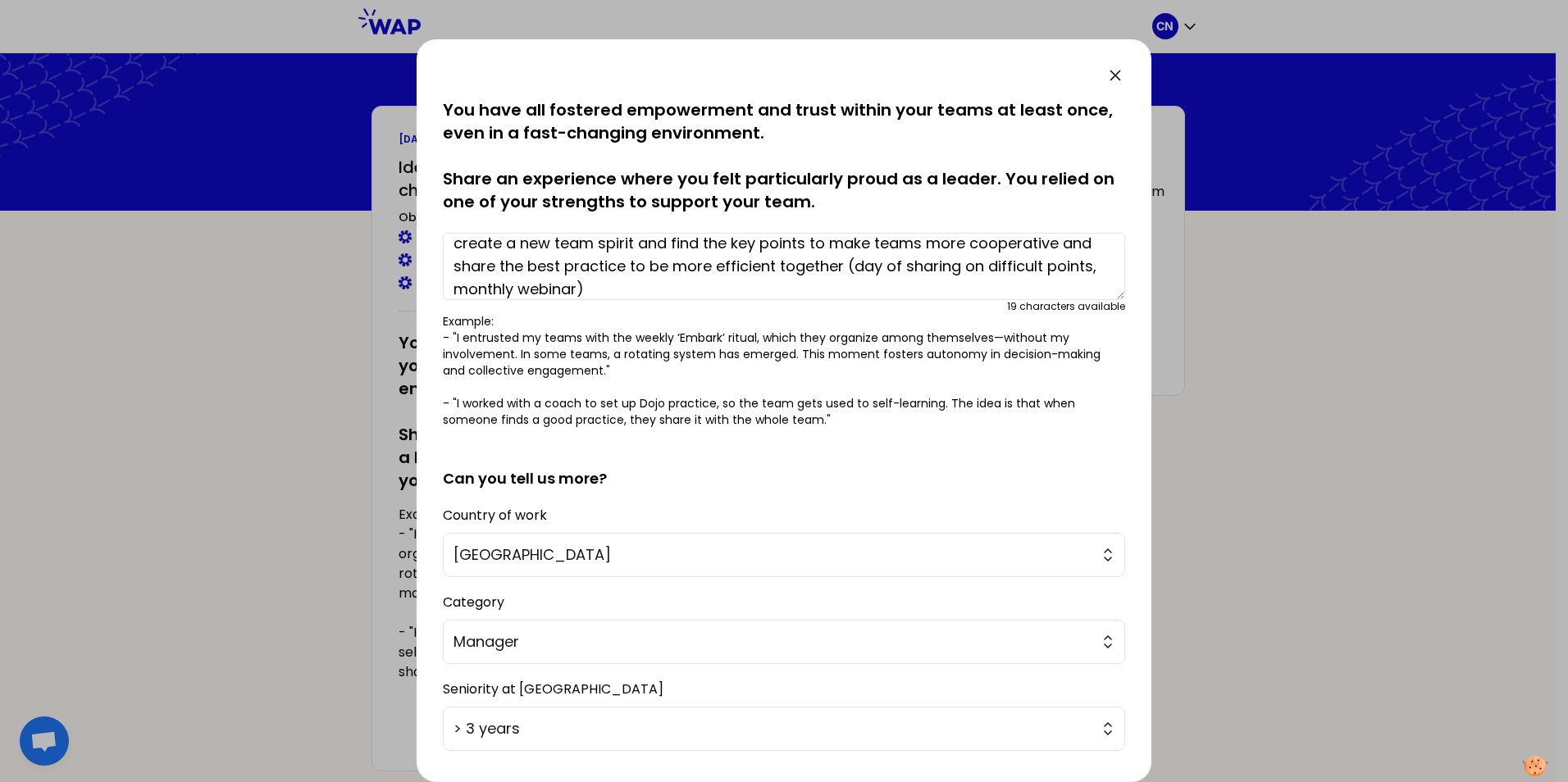
drag, startPoint x: 885, startPoint y: 270, endPoint x: 900, endPoint y: 313, distance: 45.5
click at [885, 270] on textarea "With the convergence of two entities in the group in two differents countries, …" at bounding box center [784, 267] width 682 height 68
type textarea "With the convergence of two entities in the group in two differents countries, …"
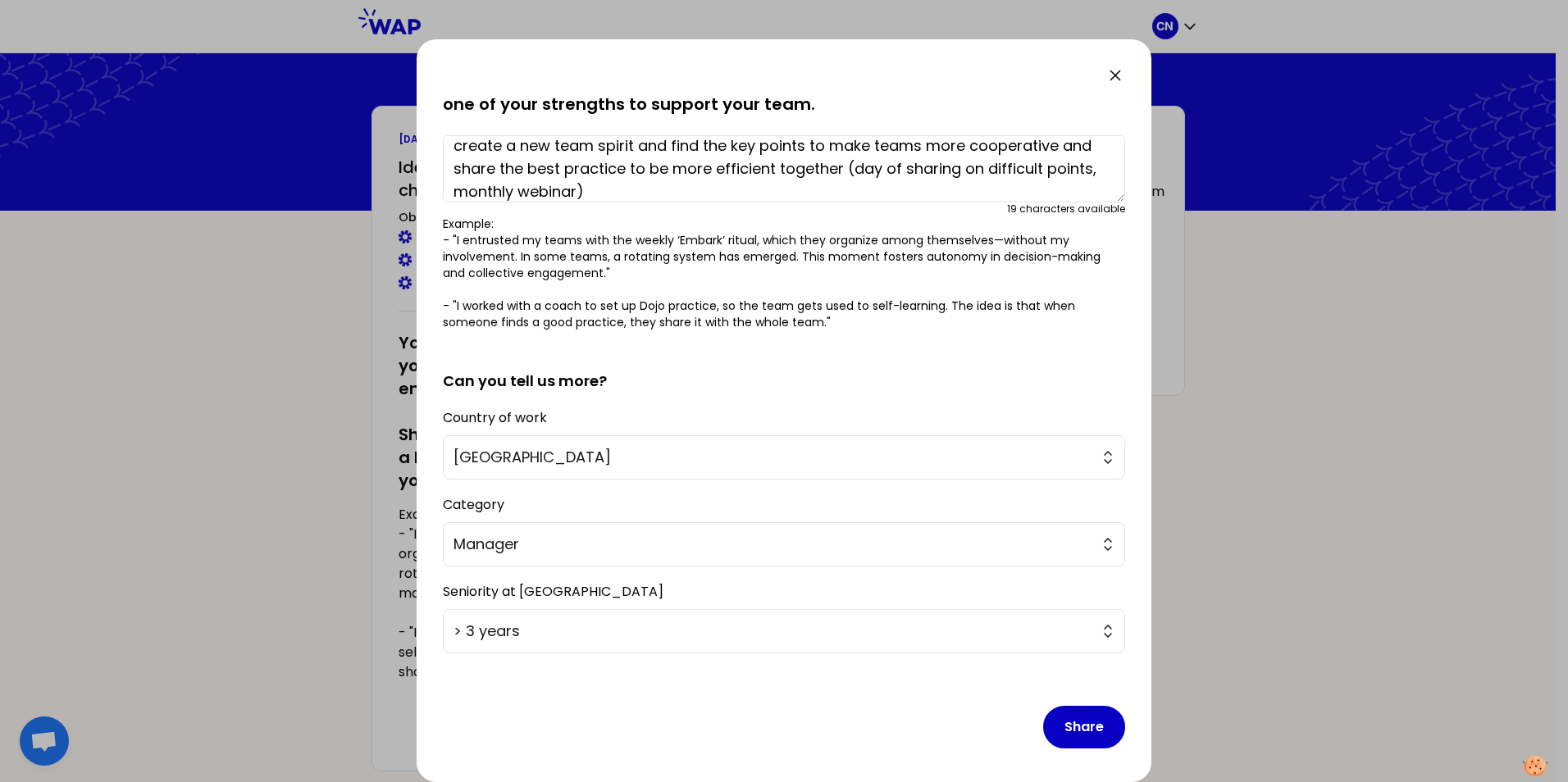
scroll to position [103, 0]
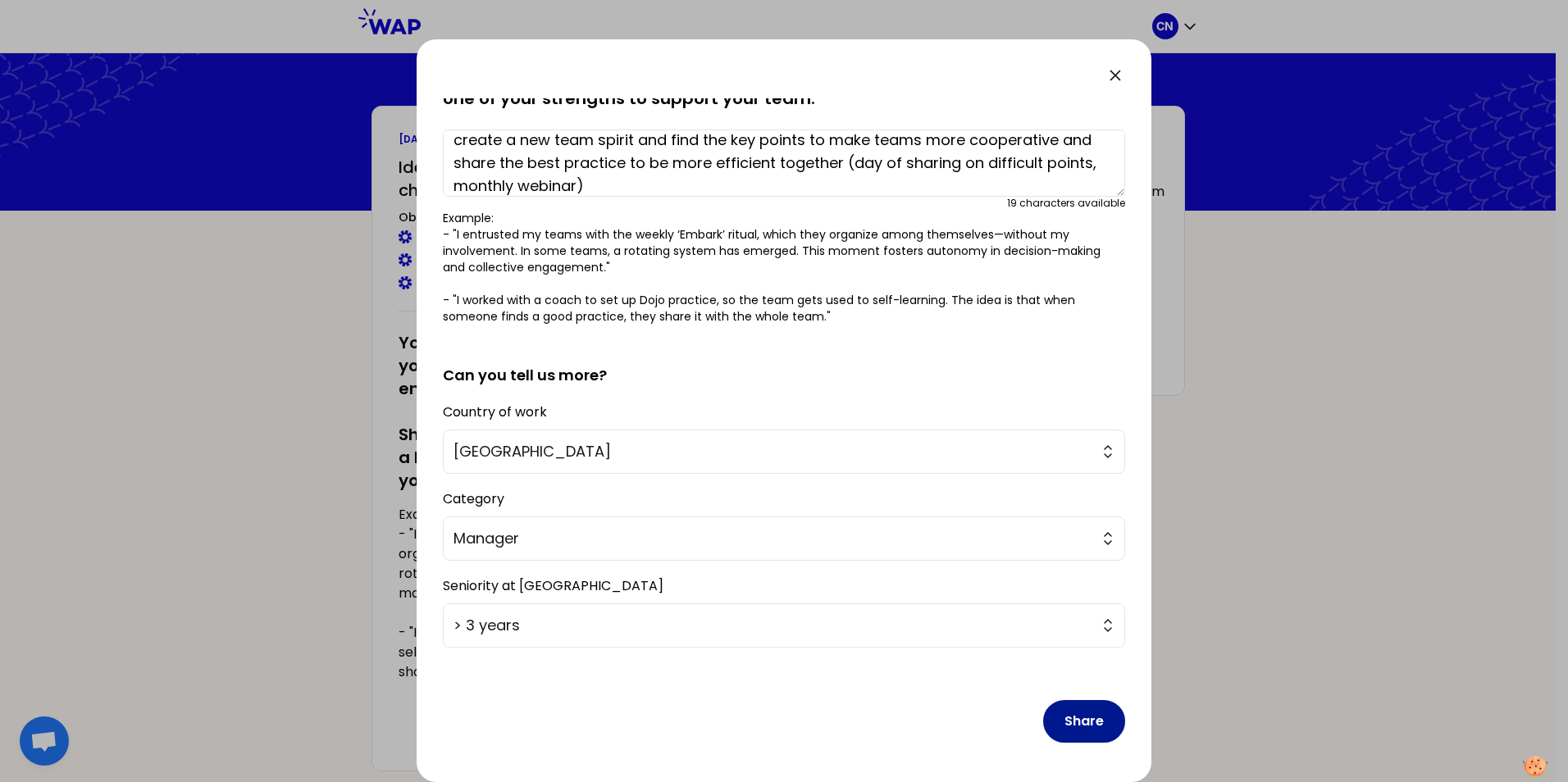
click at [1085, 718] on button "Share" at bounding box center [1084, 722] width 82 height 43
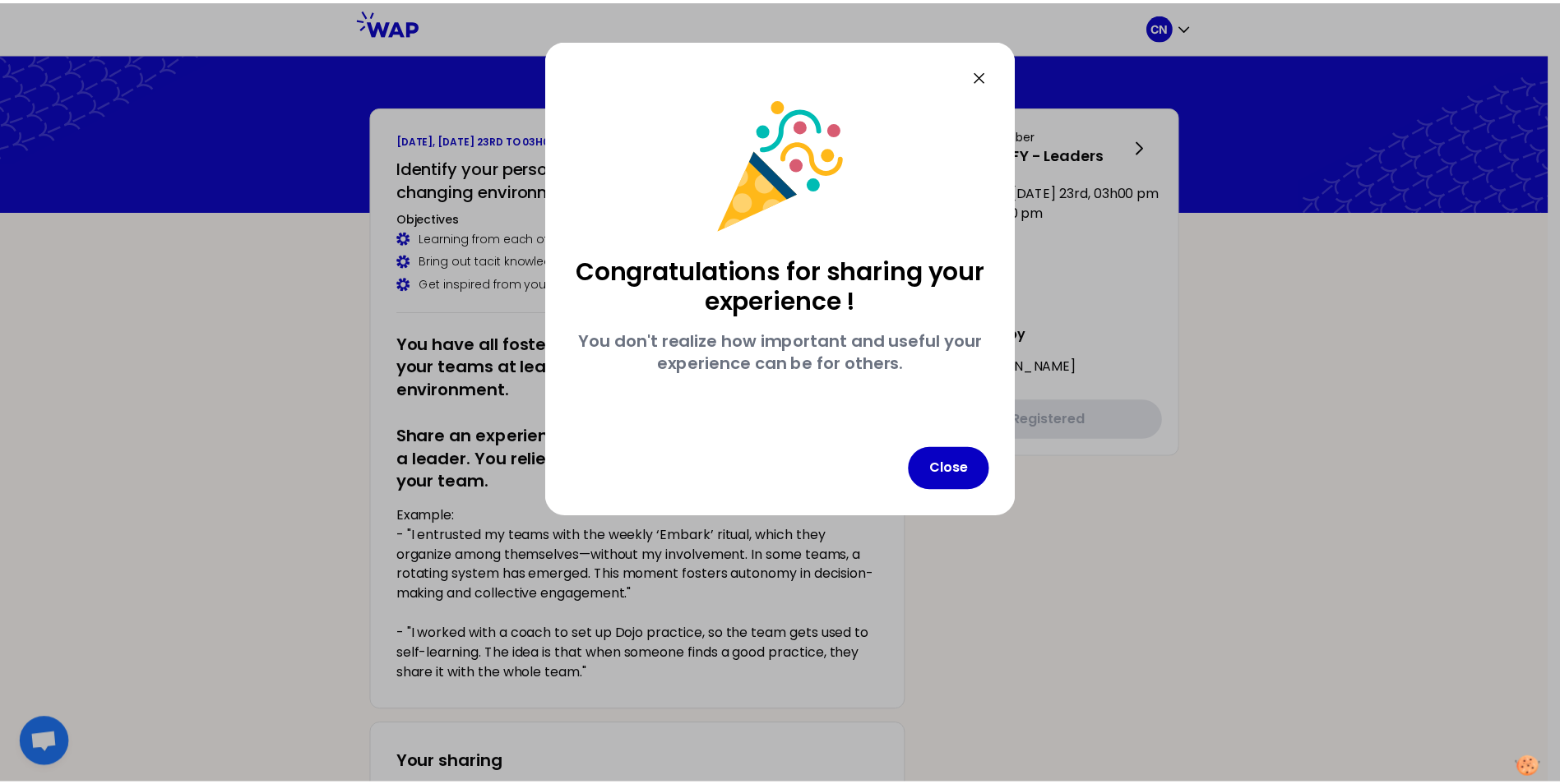
scroll to position [0, 0]
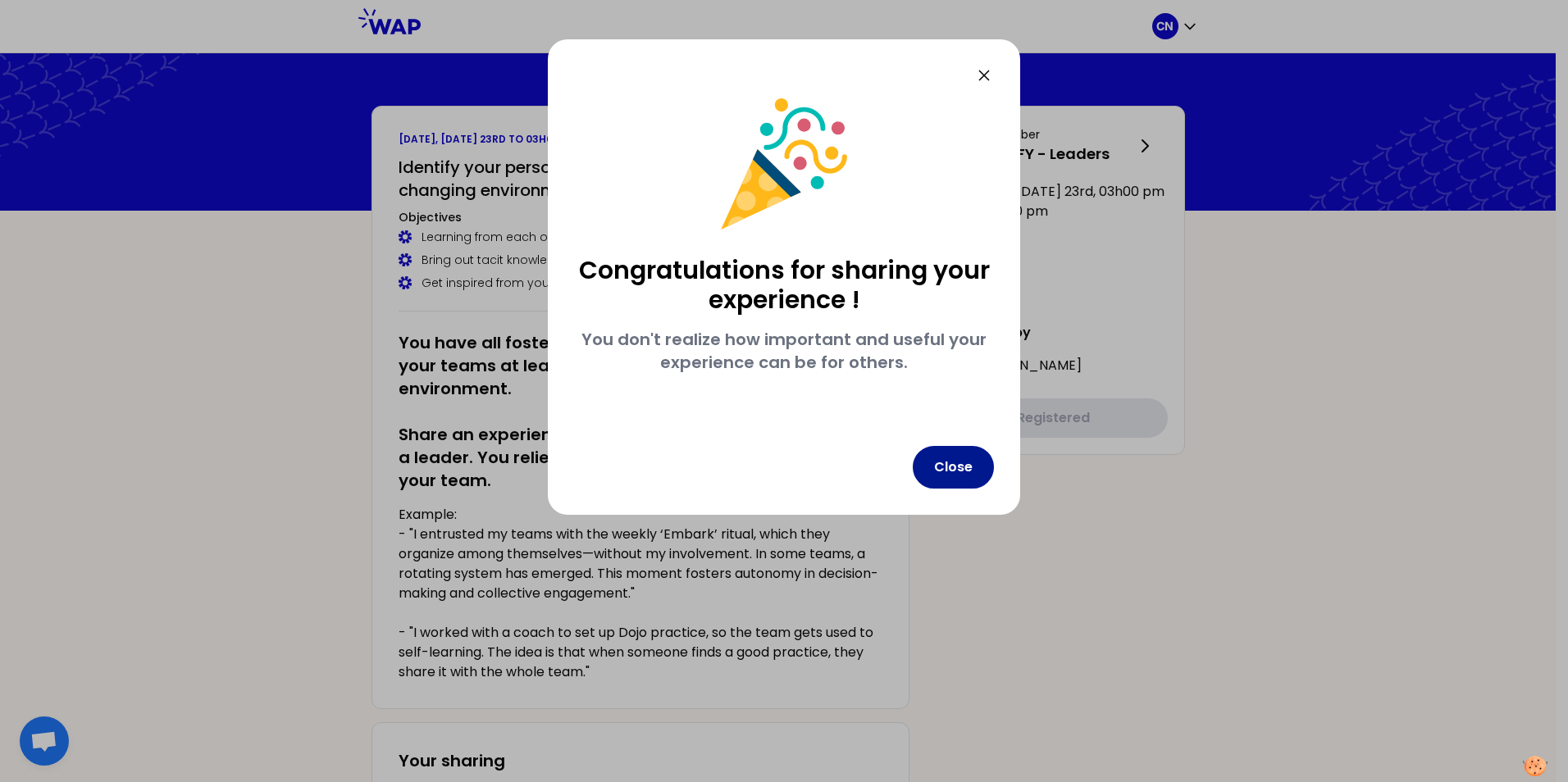
click at [944, 456] on button "Close" at bounding box center [953, 468] width 81 height 43
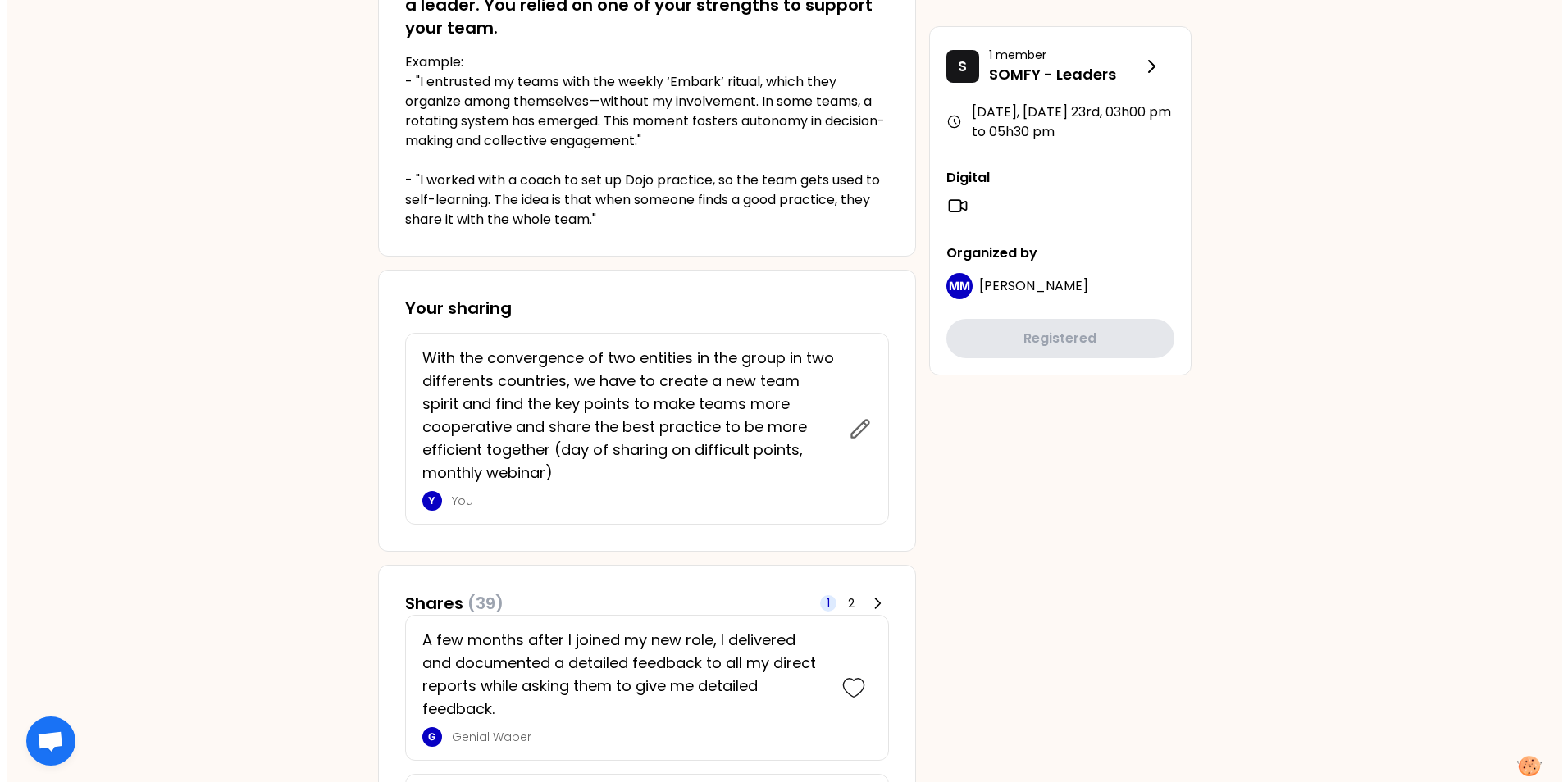
scroll to position [302, 0]
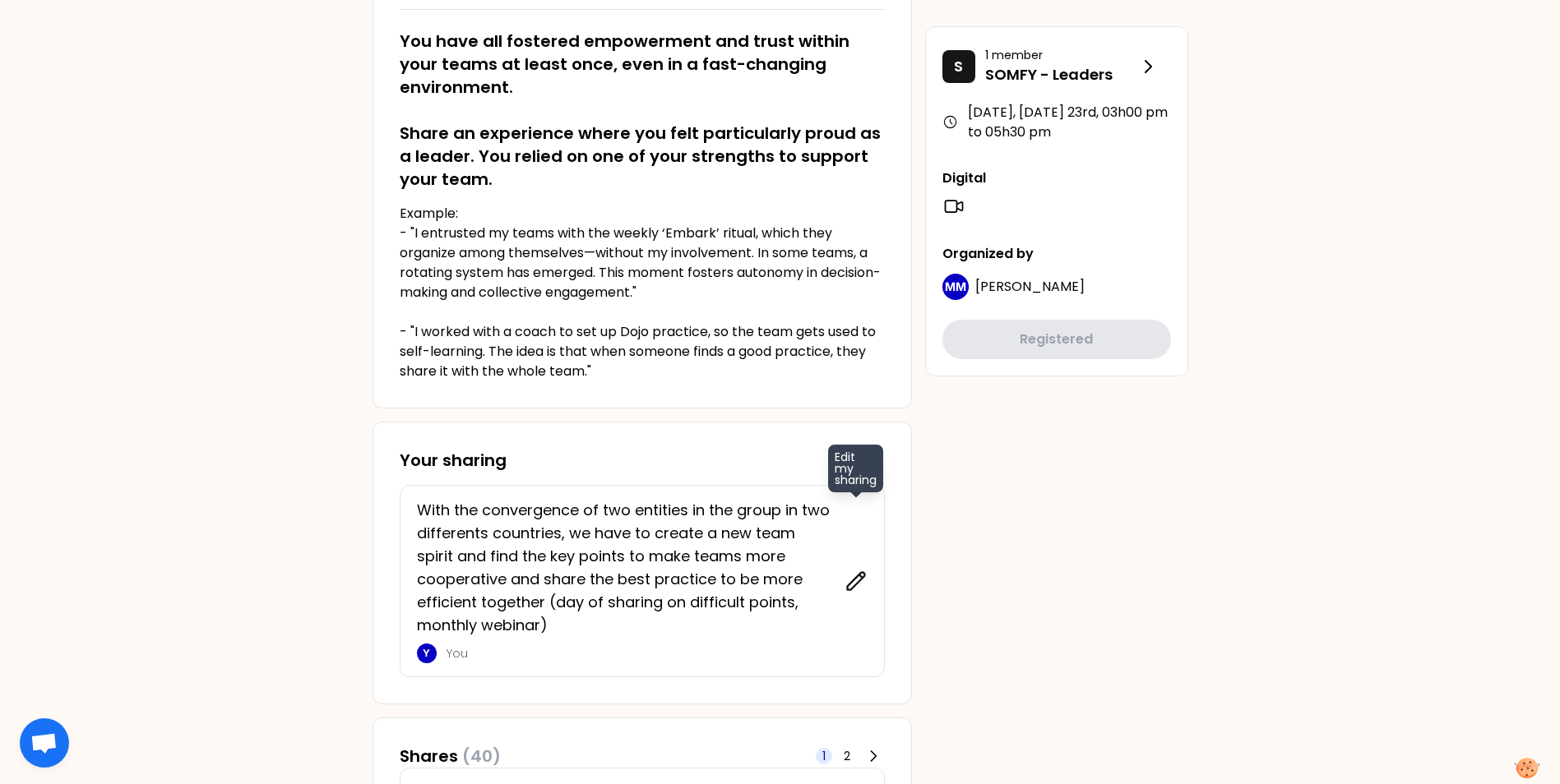
click at [852, 586] on icon at bounding box center [856, 581] width 23 height 23
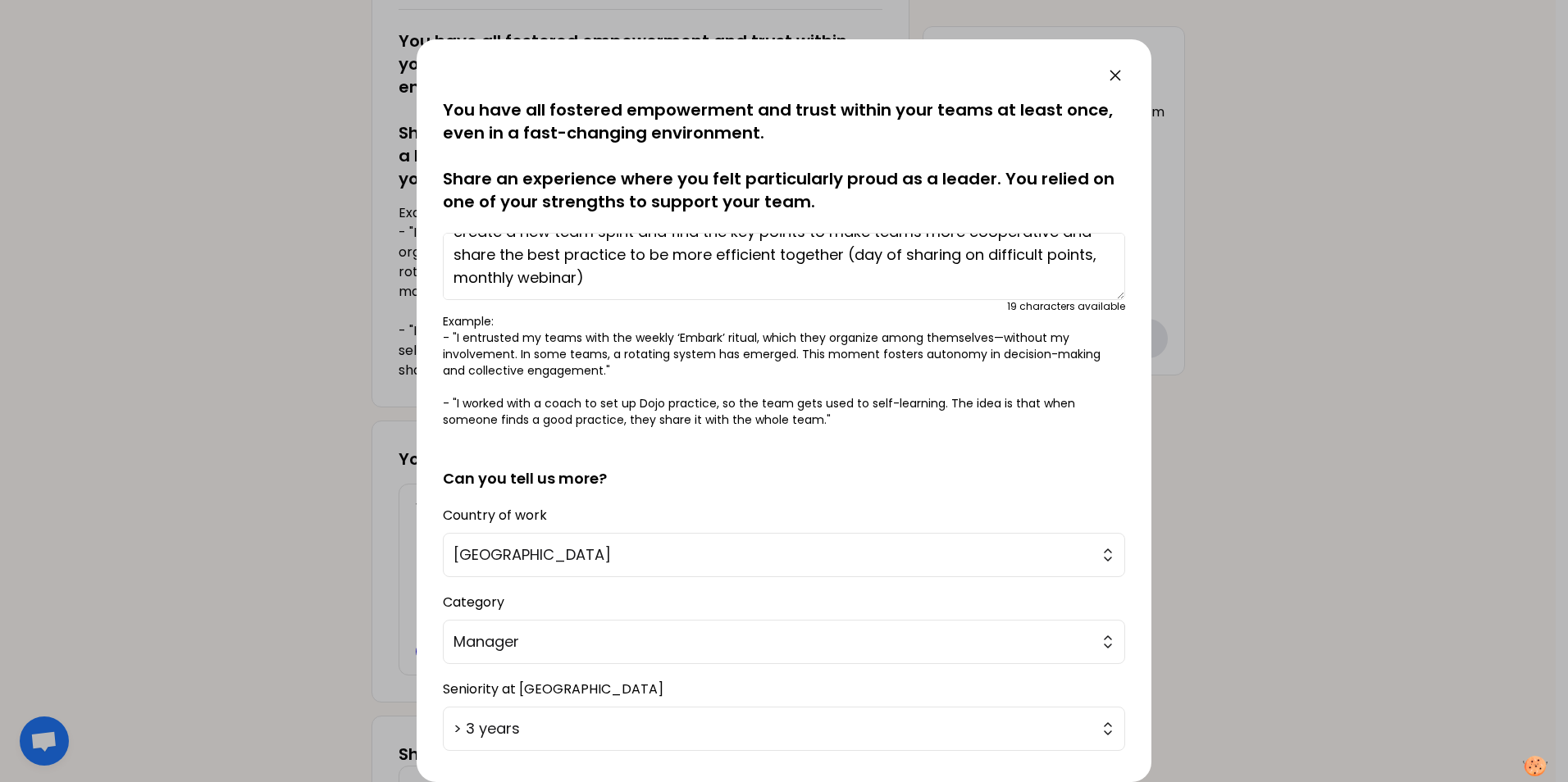
scroll to position [0, 0]
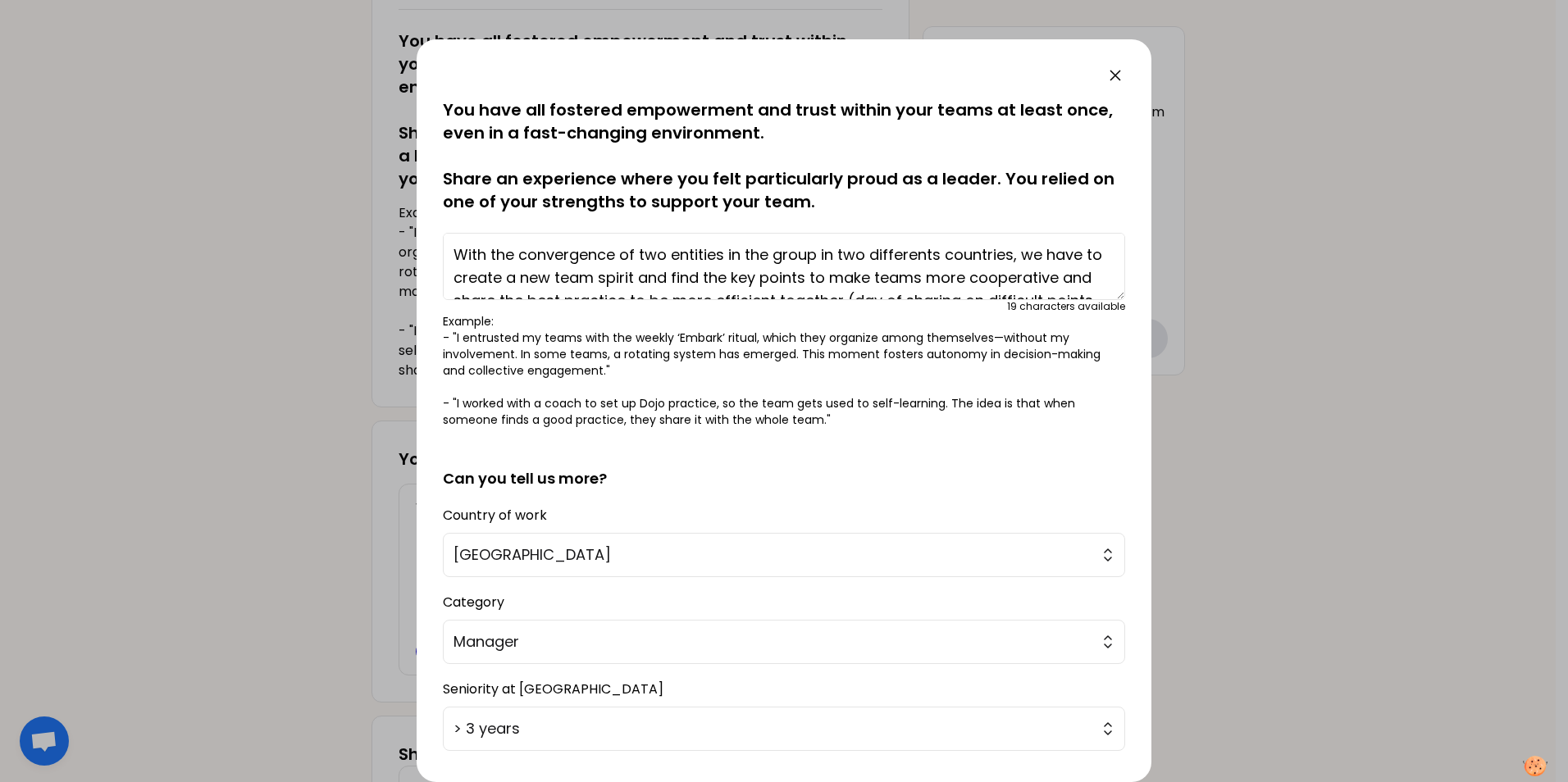
click at [1015, 253] on textarea "With the convergence of two entities in the group in two differents countries, …" at bounding box center [784, 267] width 682 height 68
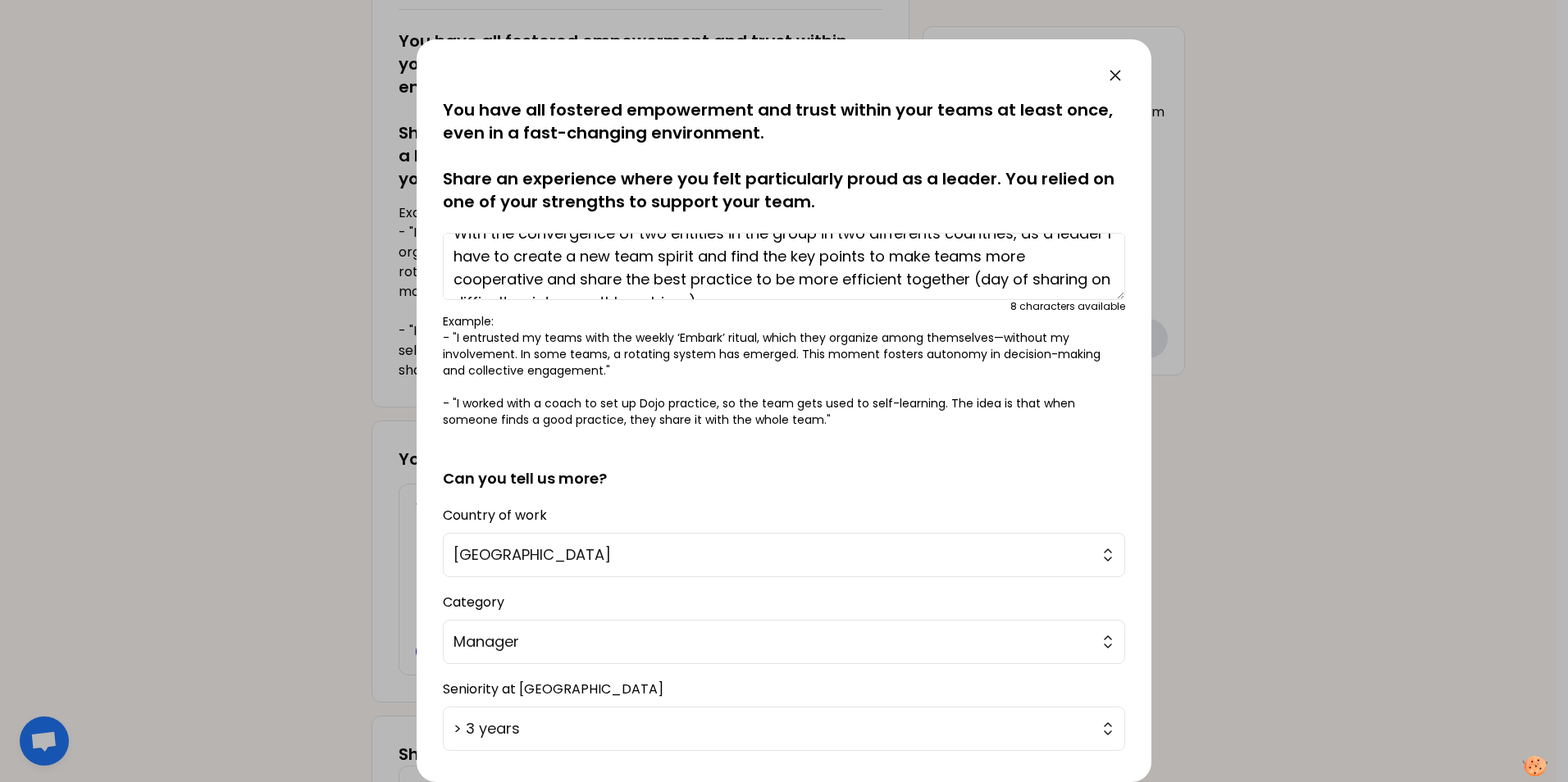
scroll to position [33, 0]
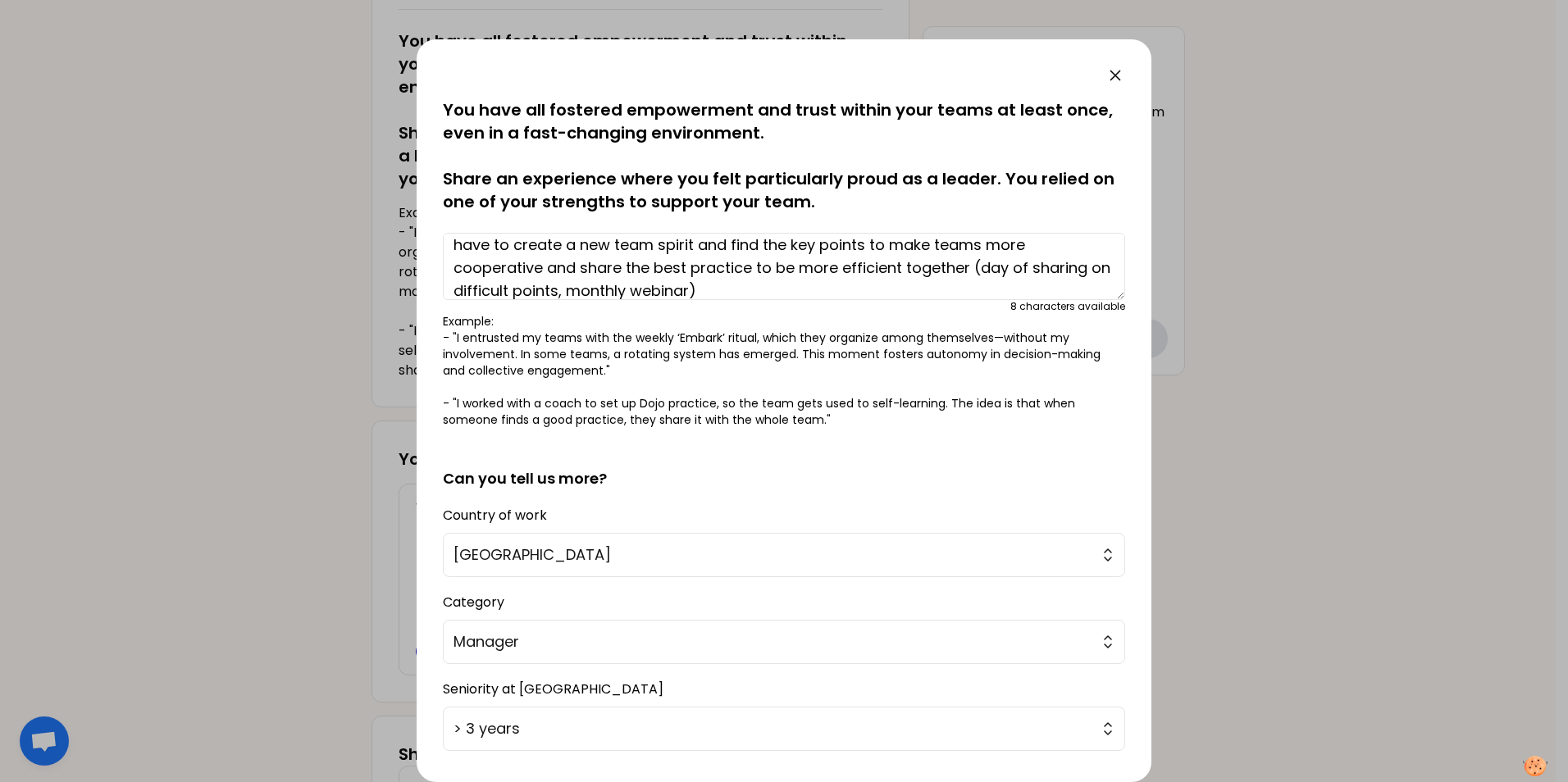
click at [979, 268] on textarea "With the convergence of two entities in the group in two differents countries, …" at bounding box center [784, 267] width 682 height 68
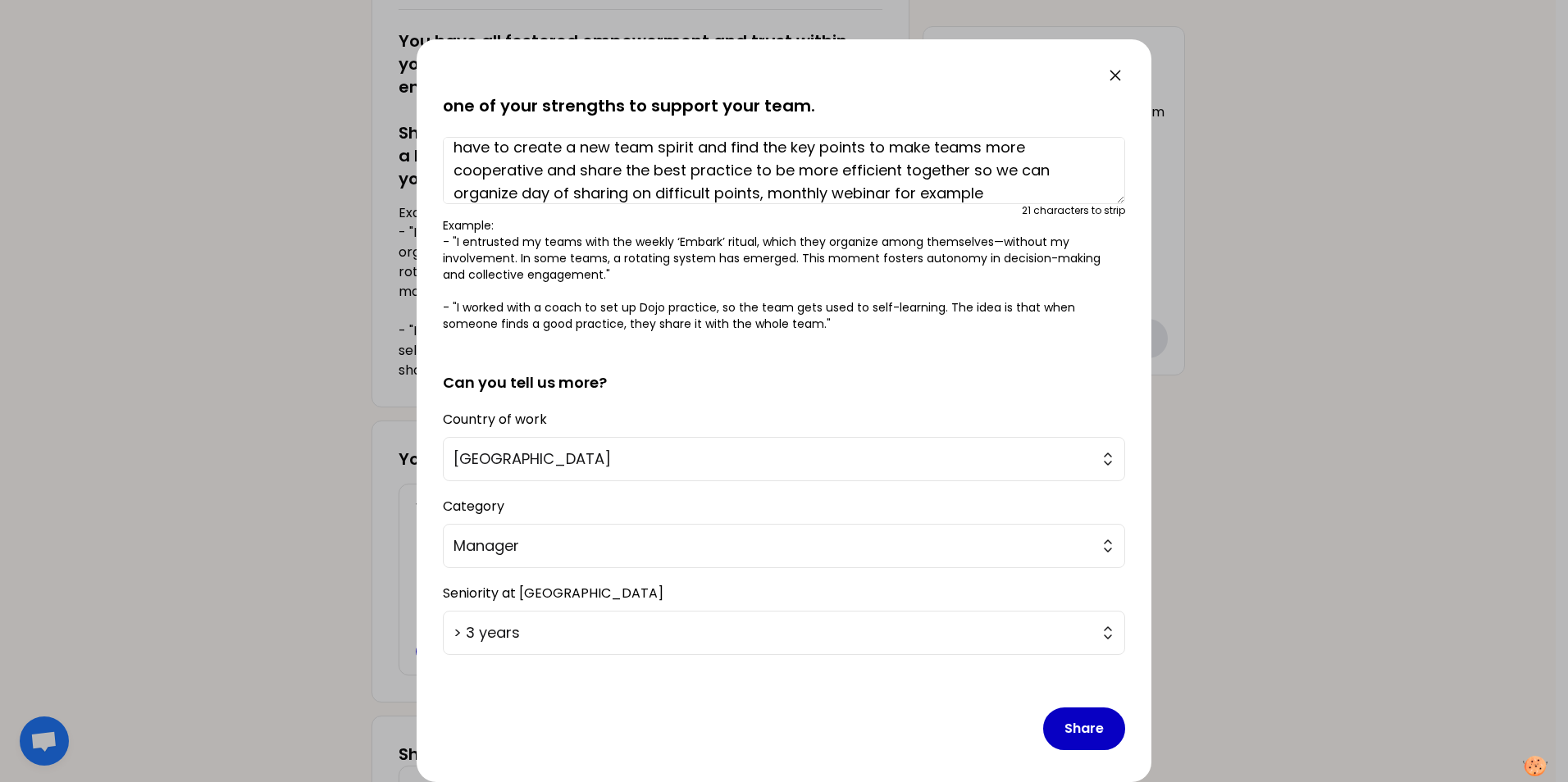
scroll to position [103, 0]
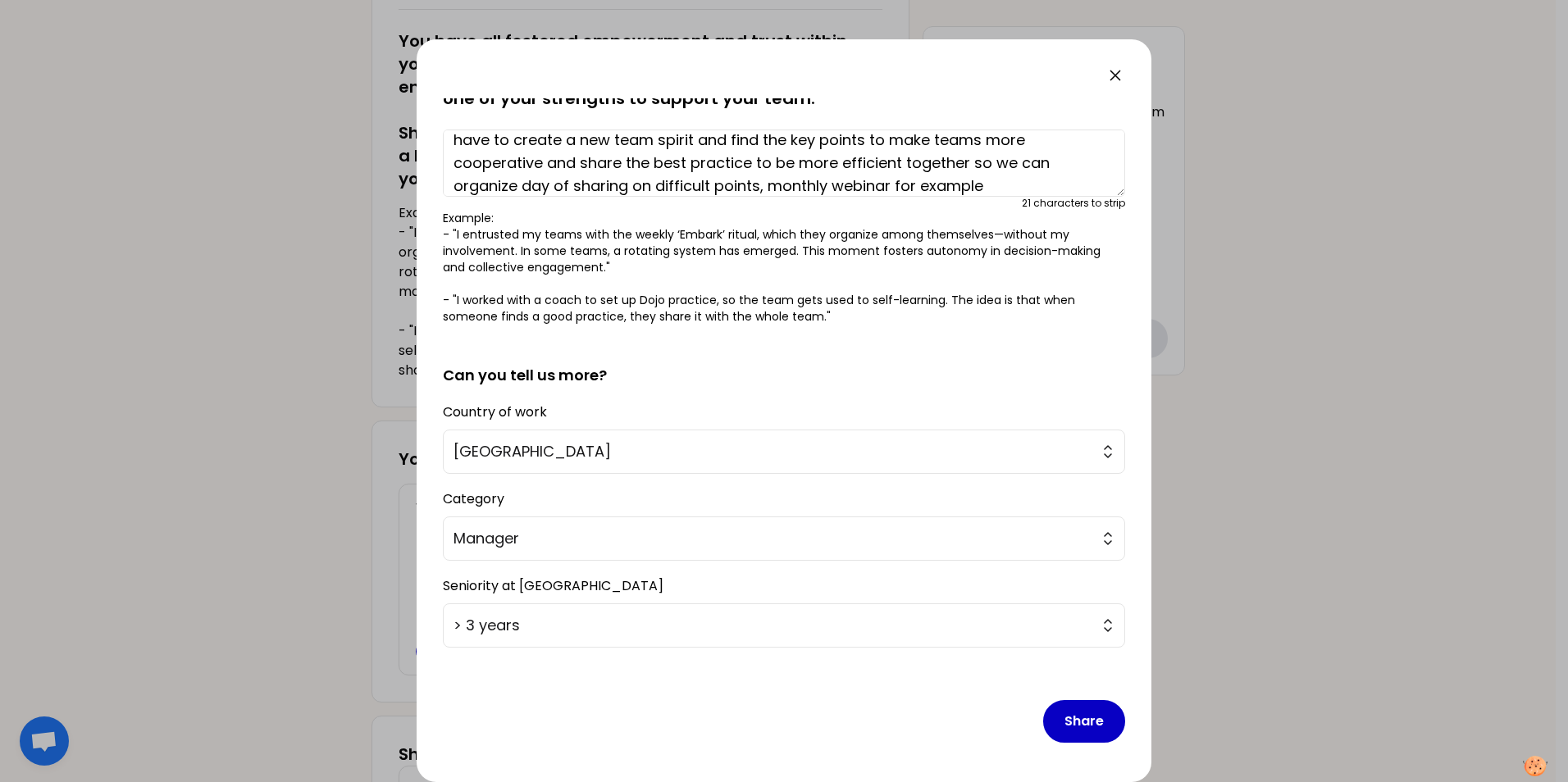
click at [770, 187] on textarea "With the convergence of two entities in the group in two differents countries, …" at bounding box center [784, 163] width 682 height 68
click at [1081, 731] on button "Share" at bounding box center [1084, 722] width 82 height 43
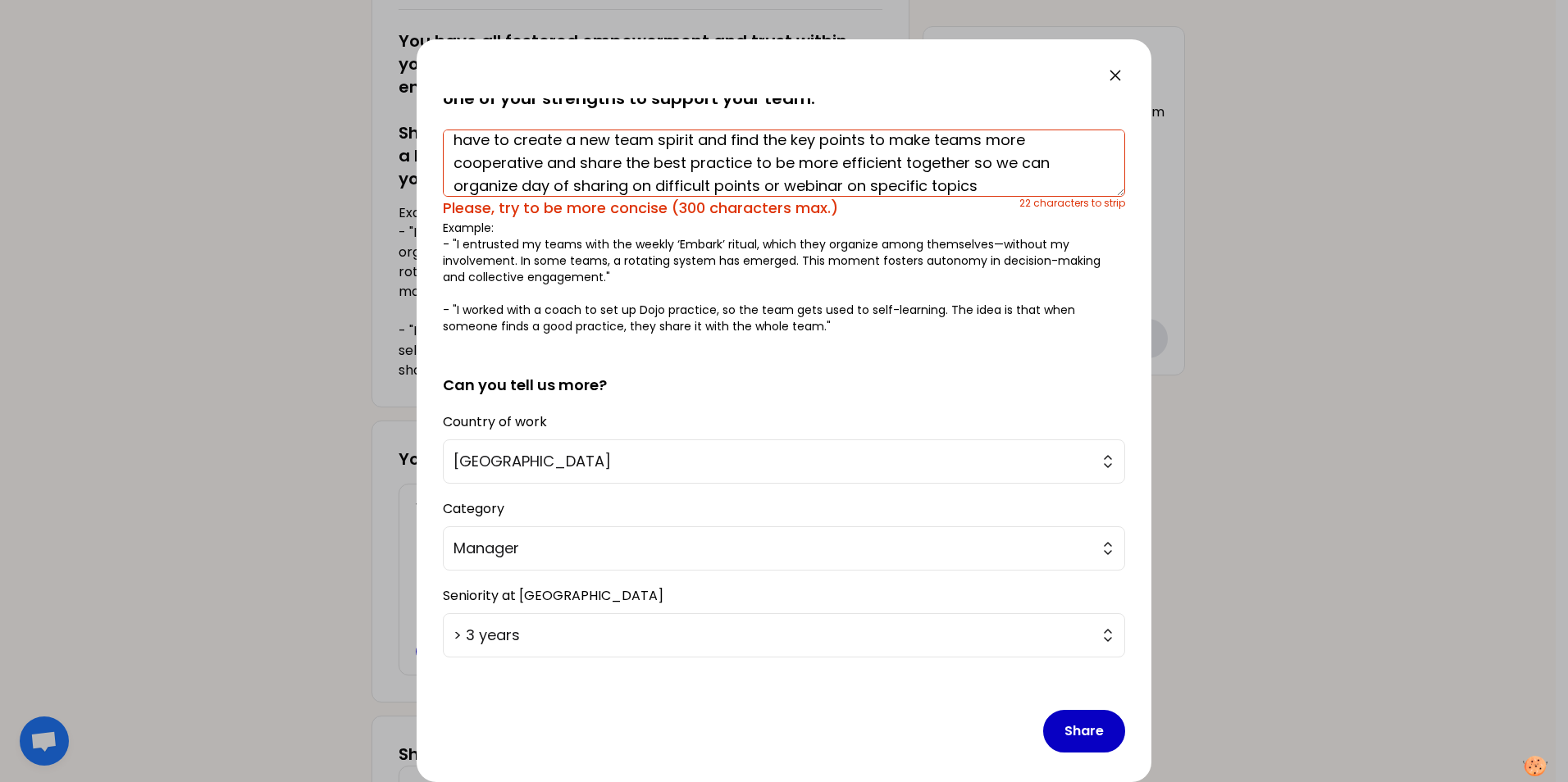
scroll to position [46, 0]
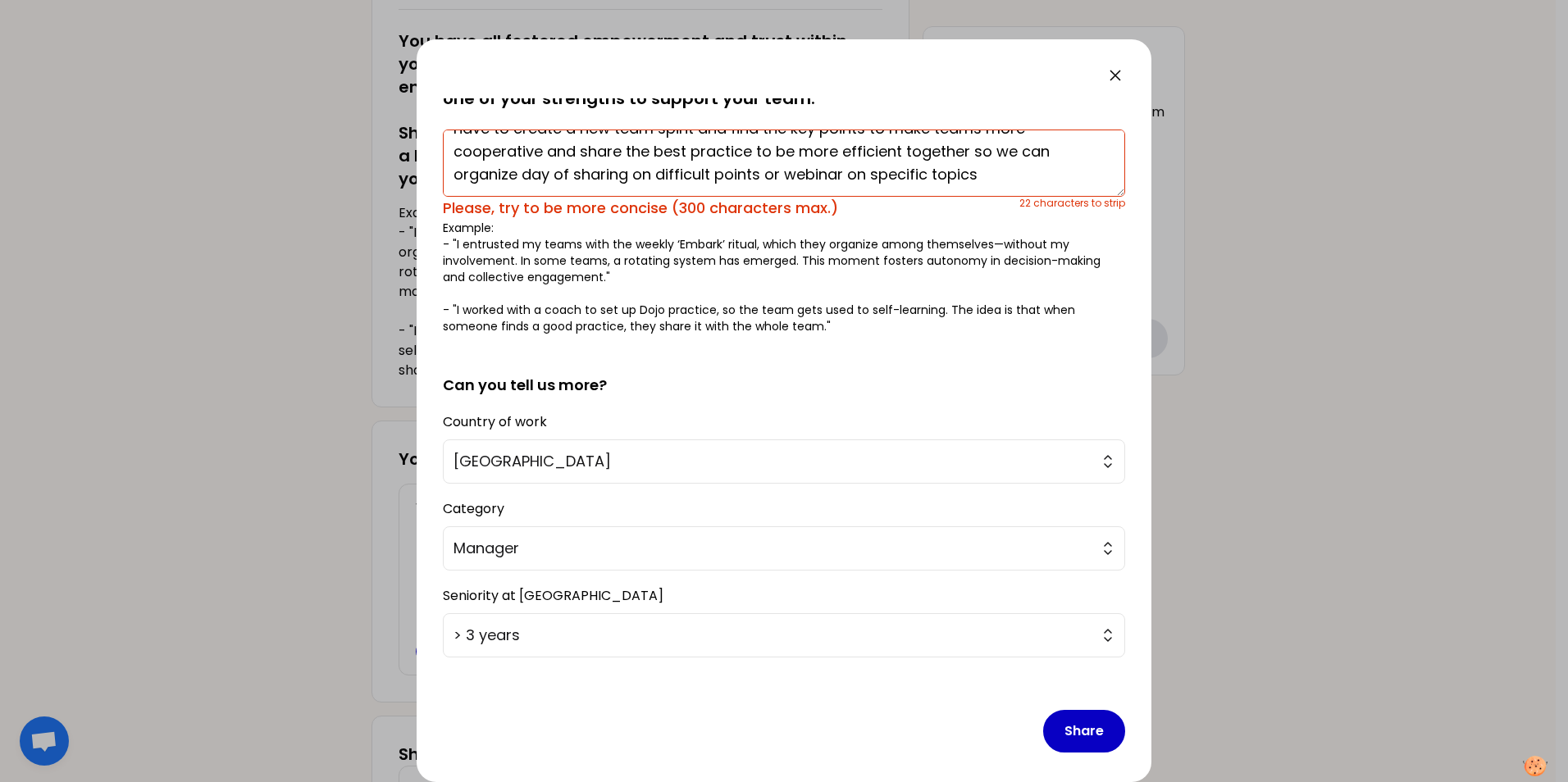
drag, startPoint x: 633, startPoint y: 187, endPoint x: 761, endPoint y: 174, distance: 128.7
click at [761, 174] on textarea "With the convergence of two entities in the group in two differents countries, …" at bounding box center [784, 163] width 682 height 68
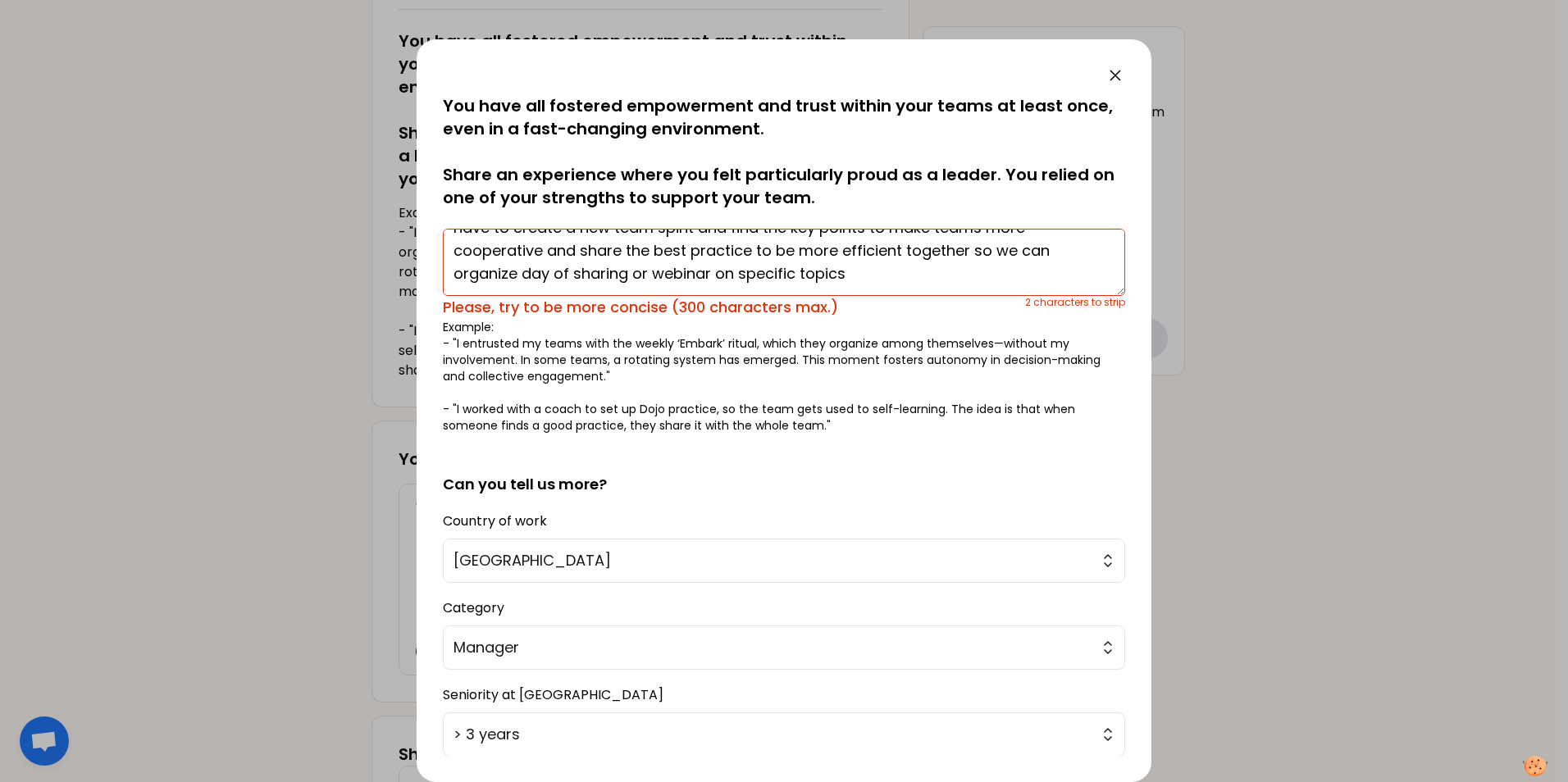
scroll to position [0, 0]
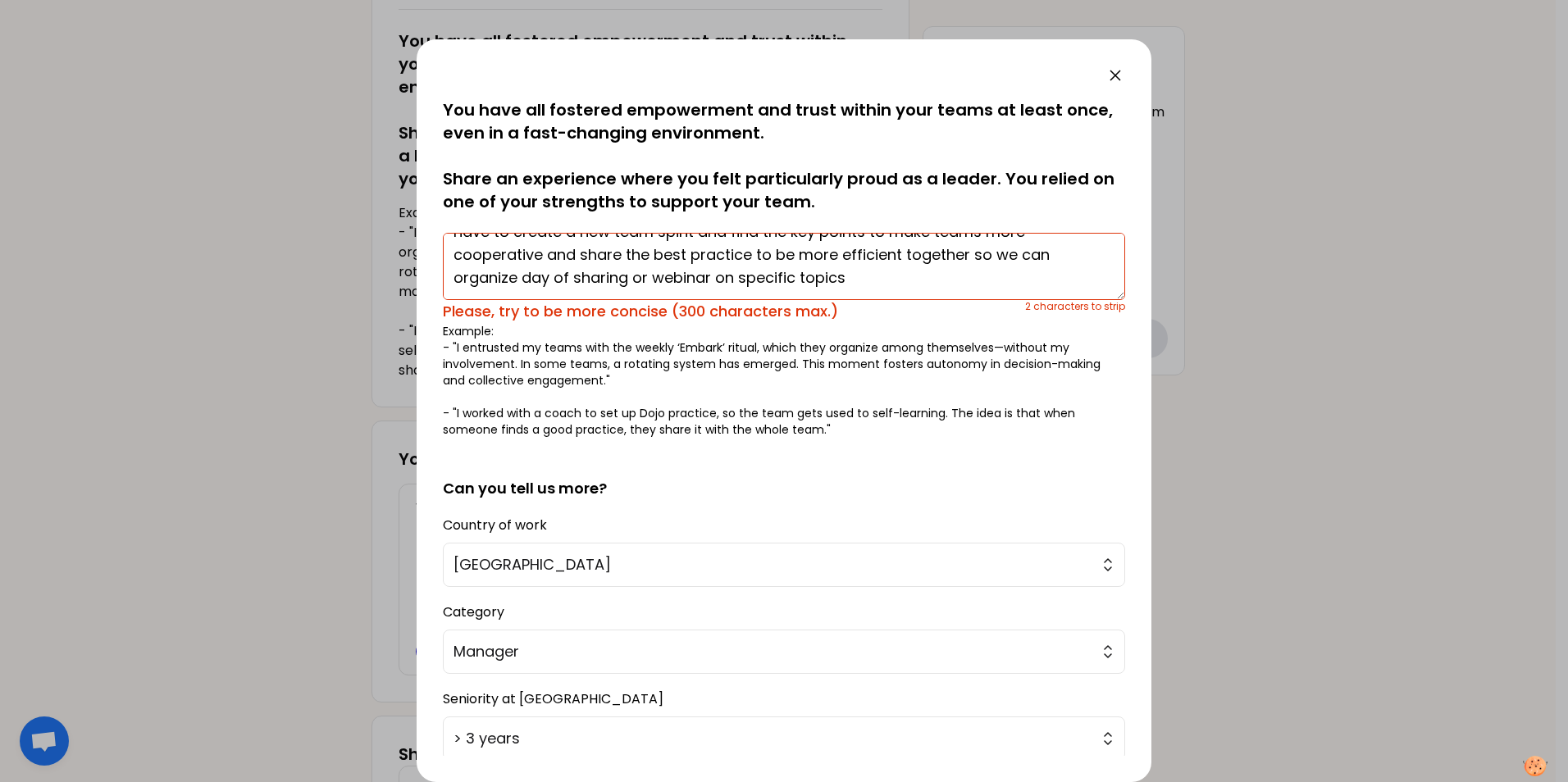
click at [793, 281] on textarea "With the convergence of two entities in the group in two differents countries, …" at bounding box center [784, 267] width 682 height 68
click at [832, 280] on textarea "With the convergence of two entities in the group in two differents countries, …" at bounding box center [784, 267] width 682 height 68
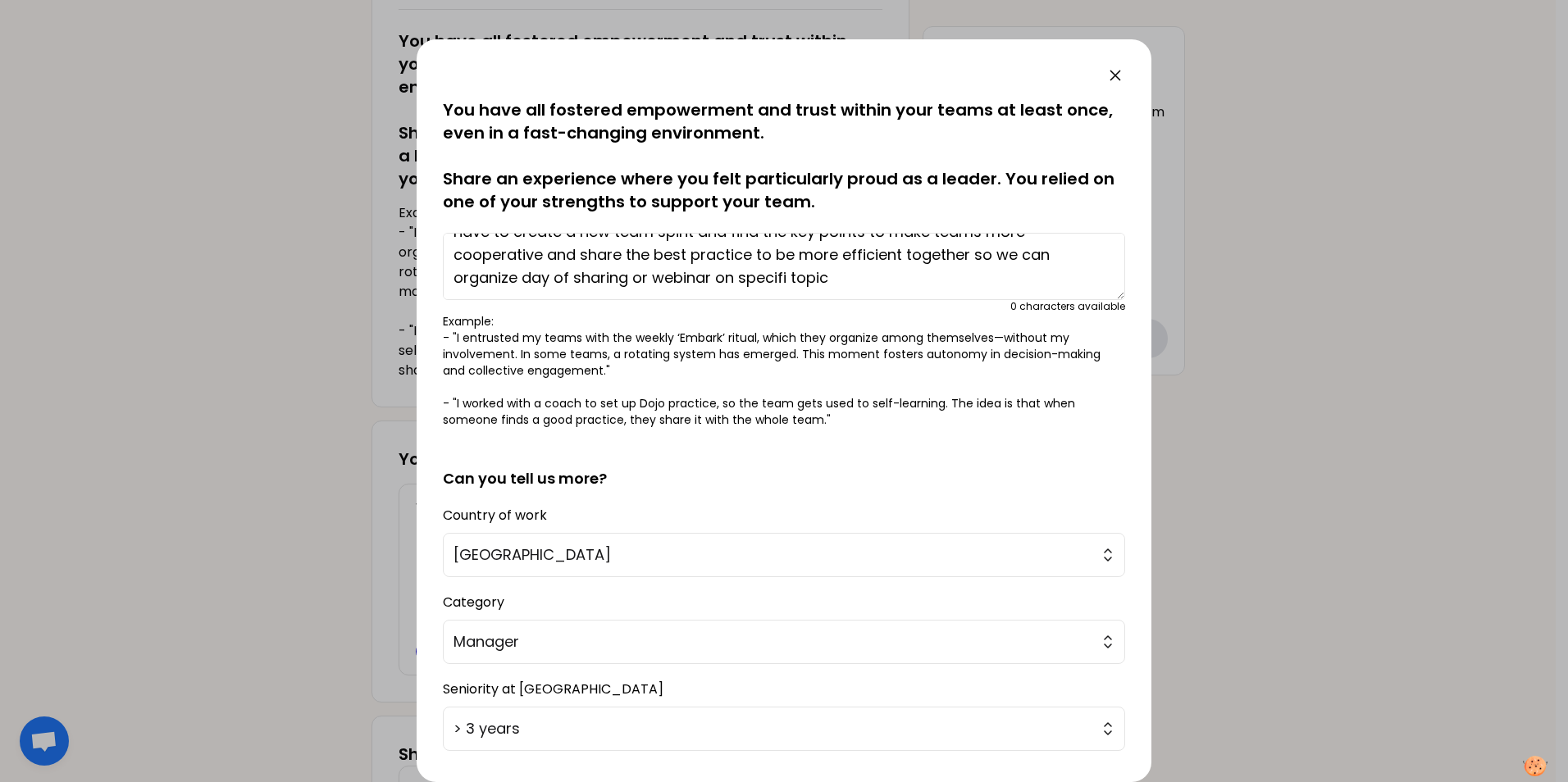
click at [785, 281] on textarea "With the convergence of two entities in the group in two differents countries, …" at bounding box center [784, 267] width 682 height 68
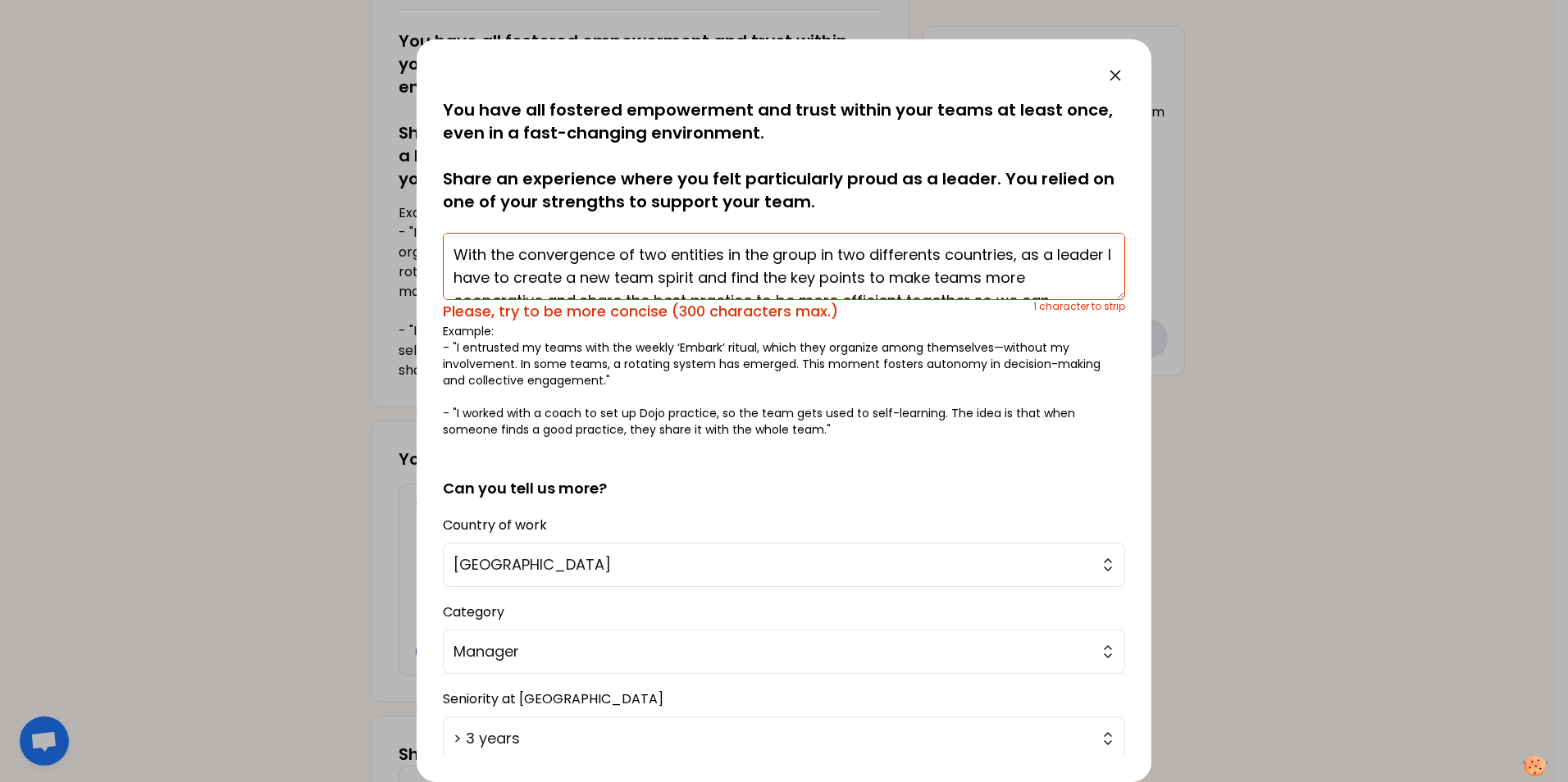
click at [1038, 277] on textarea "With the convergence of two entities in the group in two differents countries, …" at bounding box center [784, 267] width 682 height 68
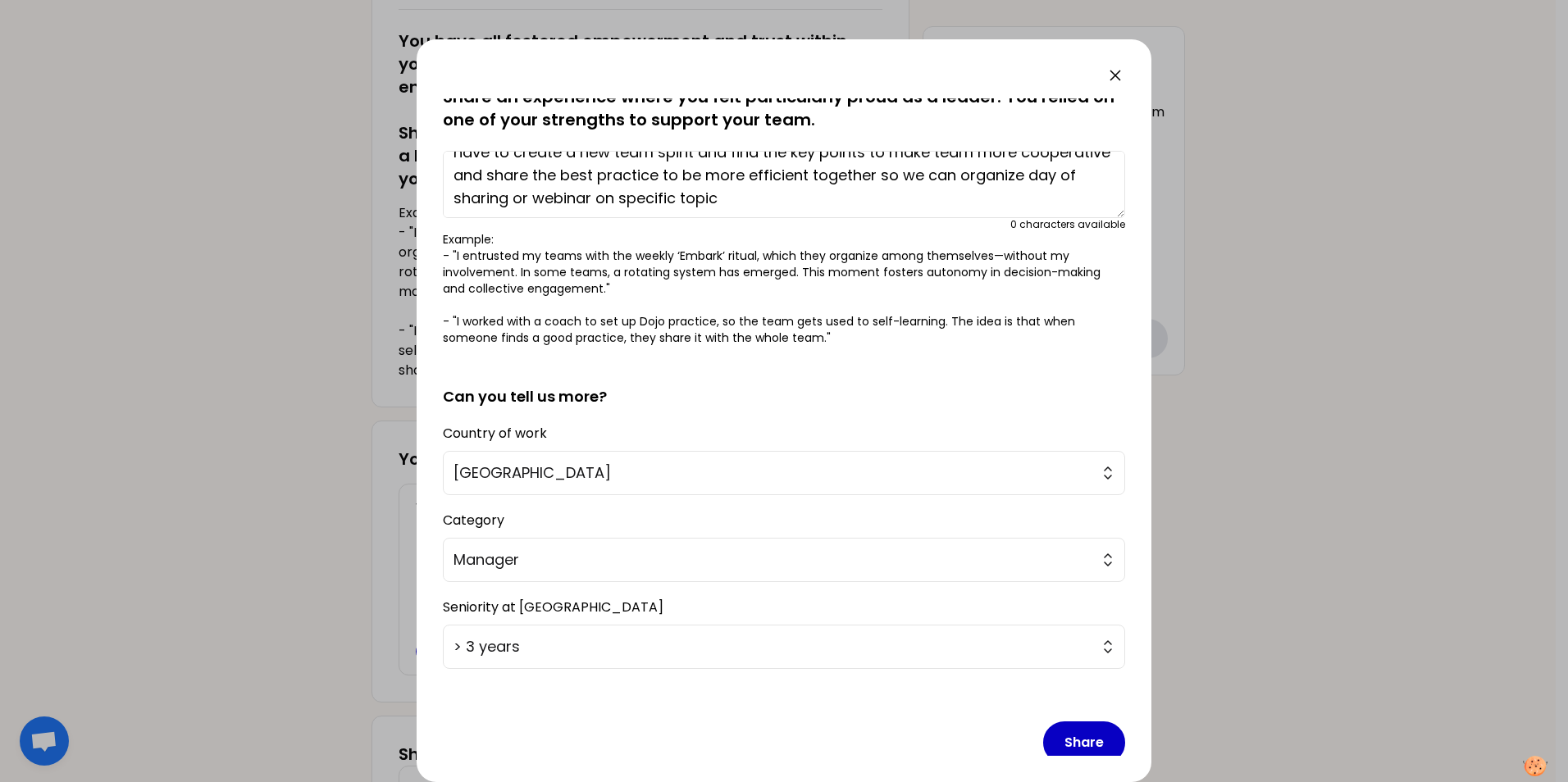
scroll to position [46, 0]
type textarea "With the convergence of two entities in the group in two differents countries, …"
click at [1077, 741] on button "Share" at bounding box center [1084, 743] width 82 height 43
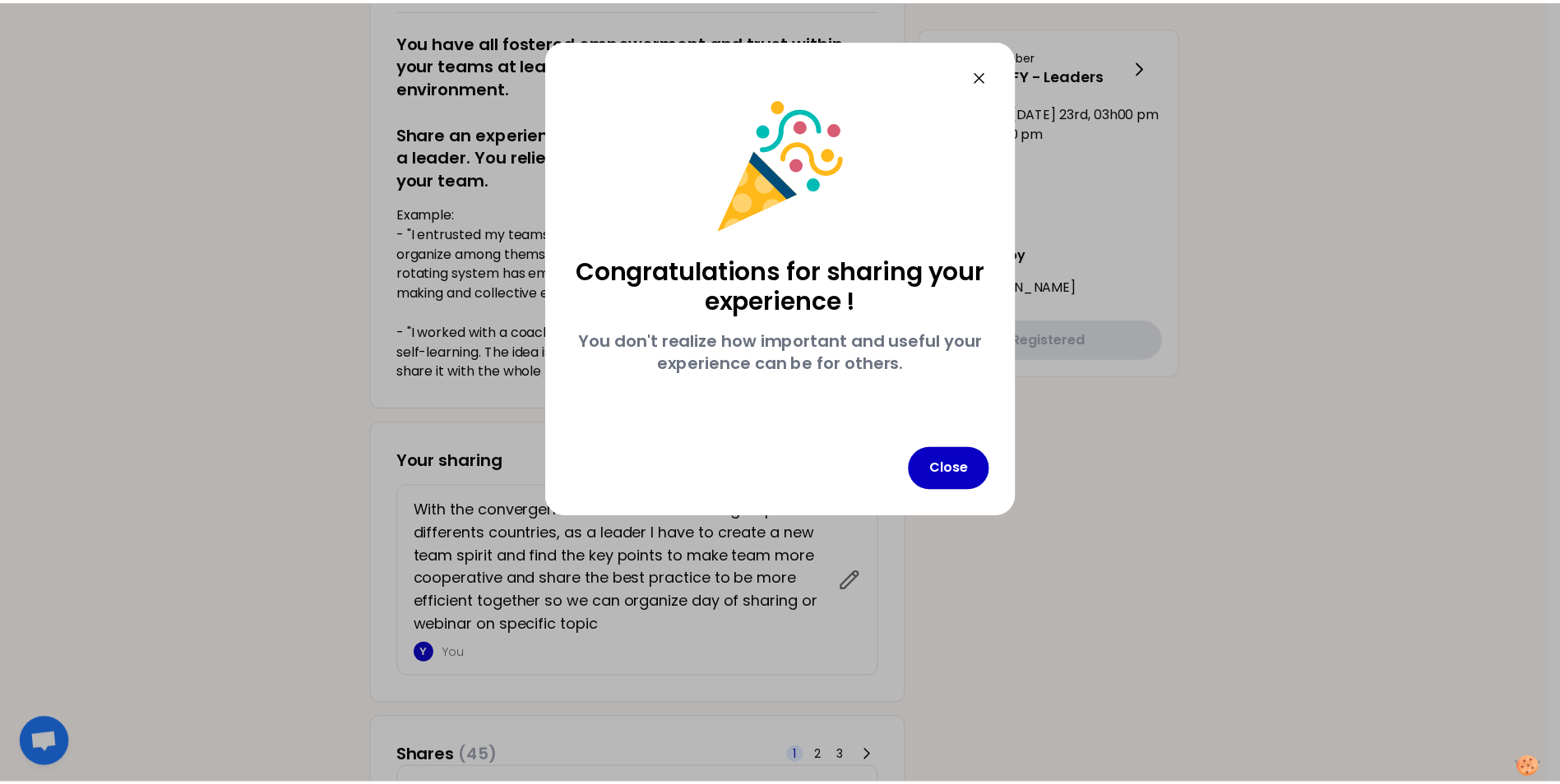
scroll to position [0, 0]
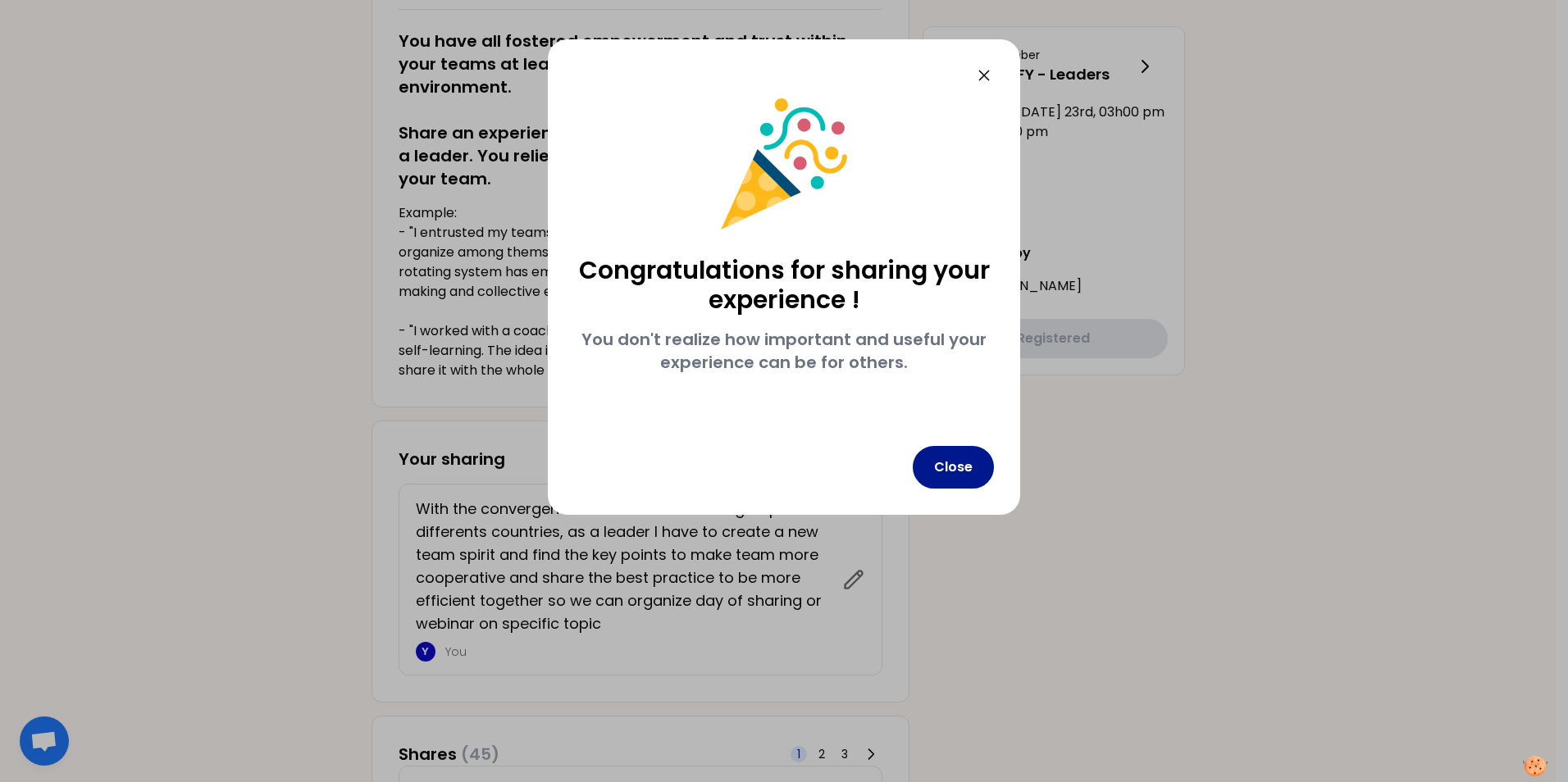
click at [960, 467] on button "Close" at bounding box center [953, 468] width 81 height 43
